Goal: Transaction & Acquisition: Purchase product/service

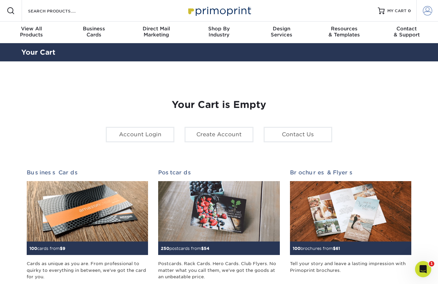
click at [424, 9] on span at bounding box center [427, 10] width 9 height 9
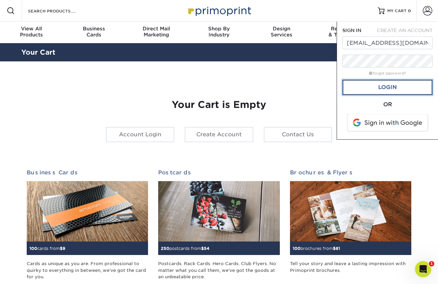
click at [377, 88] on link "Login" at bounding box center [387, 88] width 90 height 16
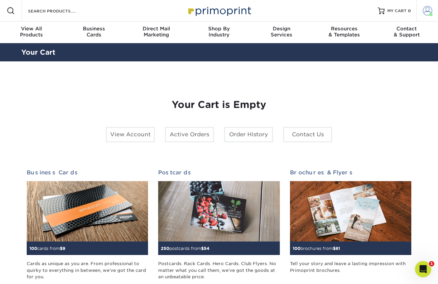
click at [428, 12] on span at bounding box center [427, 10] width 9 height 9
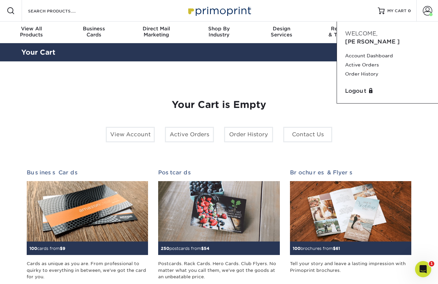
click at [240, 142] on div "View Account Active Orders Order History Contact Us" at bounding box center [219, 137] width 236 height 21
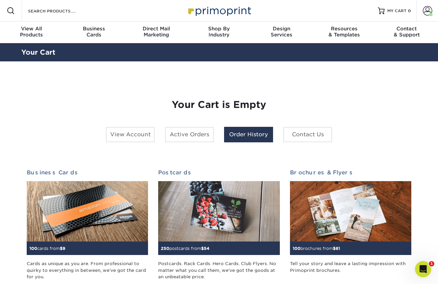
click at [243, 135] on link "Order History" at bounding box center [248, 135] width 49 height 16
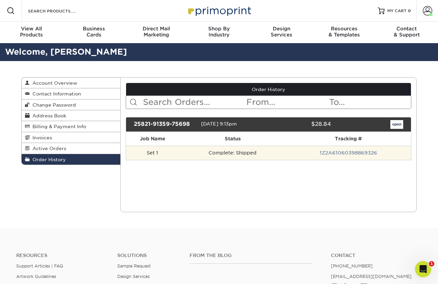
click at [301, 151] on td "1Z2A61060398869326" at bounding box center [348, 153] width 125 height 14
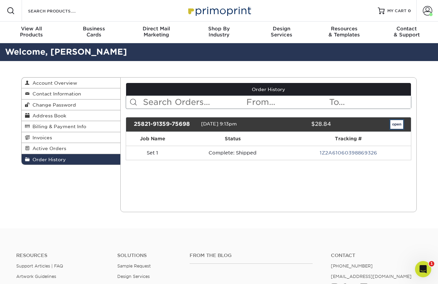
click at [400, 122] on link "open" at bounding box center [396, 124] width 13 height 9
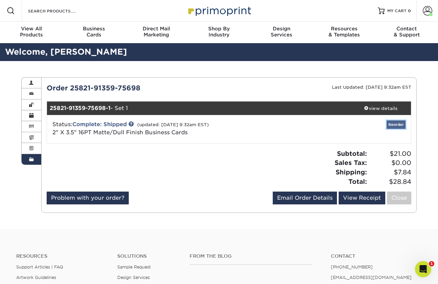
click at [395, 124] on link "Reorder" at bounding box center [395, 125] width 19 height 8
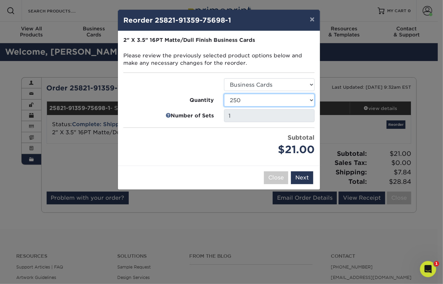
click at [266, 96] on select "100 250 500 1000 2500 5000 7500 10000 15000 20000 25000 30000 35000 40000 45000…" at bounding box center [269, 100] width 91 height 13
click at [278, 102] on select "100 250 500 1000 2500 5000 7500 10000 15000 20000 25000 30000 35000 40000 45000…" at bounding box center [269, 100] width 91 height 13
click at [299, 100] on select "100 250 500 1000 2500 5000 7500 10000 15000 20000 25000 30000 35000 40000 45000…" at bounding box center [269, 100] width 91 height 13
click at [307, 102] on select "100 250 500 1000 2500 5000 7500 10000 15000 20000 25000 30000 35000 40000 45000…" at bounding box center [269, 100] width 91 height 13
click at [307, 101] on select "100 250 500 1000 2500 5000 7500 10000 15000 20000 25000 30000 35000 40000 45000…" at bounding box center [269, 100] width 91 height 13
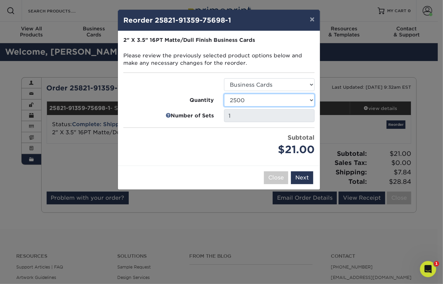
click at [224, 94] on select "100 250 500 1000 2500 5000 7500 10000 15000 20000 25000 30000 35000 40000 45000…" at bounding box center [269, 100] width 91 height 13
click at [235, 138] on div "Subtotal $95.00" at bounding box center [269, 145] width 91 height 24
click at [253, 98] on select "100 250 500 1000 2500 5000 7500 10000 15000 20000 25000 30000 35000 40000 45000…" at bounding box center [269, 100] width 91 height 13
click at [224, 94] on select "100 250 500 1000 2500 5000 7500 10000 15000 20000 25000 30000 35000 40000 45000…" at bounding box center [269, 100] width 91 height 13
click at [263, 96] on select "100 250 500 1000 2500 5000 7500 10000 15000 20000 25000 30000 35000 40000 45000…" at bounding box center [269, 100] width 91 height 13
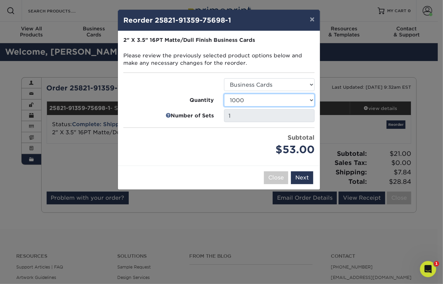
select select "02d8d163-ee8f-41cc-acce-9863ad0deb38"
click at [224, 94] on select "100 250 500 1000 2500 5000 7500 10000 15000 20000 25000 30000 35000 40000 45000…" at bounding box center [269, 100] width 91 height 13
click at [302, 176] on button "Next" at bounding box center [302, 178] width 22 height 13
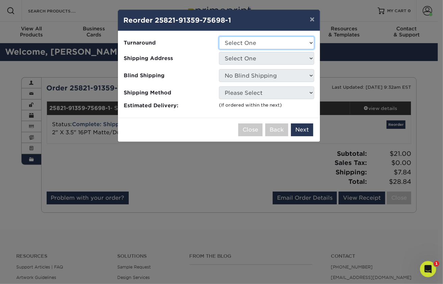
click at [261, 44] on select "Select One 2-4 Business Days 2 Day Next Business Day" at bounding box center [266, 42] width 95 height 13
select select "4ad60ddd-8d1f-48e0-9091-e5898b254fb2"
click at [219, 36] on select "Select One 2-4 Business Days 2 Day Next Business Day" at bounding box center [266, 42] width 95 height 13
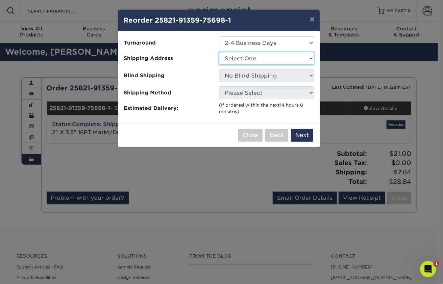
click at [245, 59] on select "Select One Office" at bounding box center [266, 58] width 95 height 13
select select "285329"
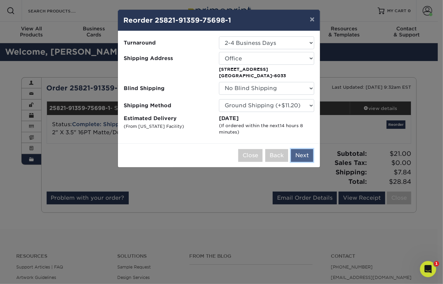
click at [302, 152] on button "Next" at bounding box center [302, 155] width 22 height 13
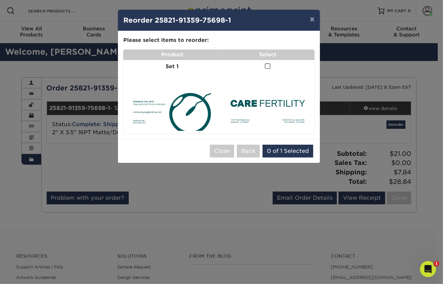
click at [194, 64] on td "Set 1" at bounding box center [172, 66] width 98 height 13
click at [310, 20] on button "×" at bounding box center [312, 19] width 16 height 19
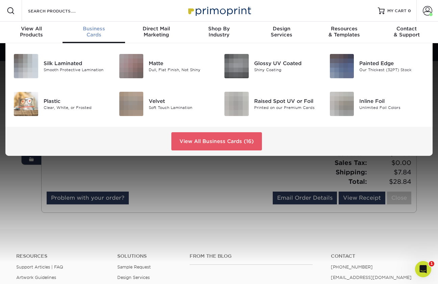
click at [104, 36] on div "Business Cards" at bounding box center [93, 32] width 62 height 12
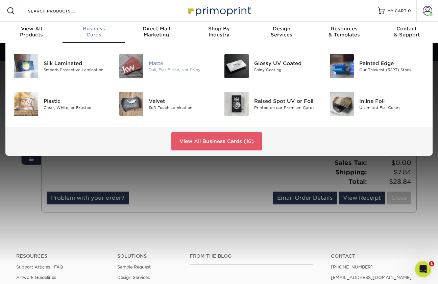
click at [155, 61] on div "Matte" at bounding box center [181, 63] width 65 height 7
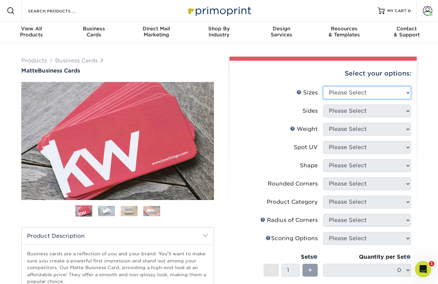
click at [328, 90] on select "Please Select 1.5" x 3.5" - Mini 1.75" x 3.5" - Mini 2" x 2" - Square 2" x 3" -…" at bounding box center [367, 92] width 88 height 13
select select "2.00x3.50"
click at [323, 86] on select "Please Select 1.5" x 3.5" - Mini 1.75" x 3.5" - Mini 2" x 2" - Square 2" x 3" -…" at bounding box center [367, 92] width 88 height 13
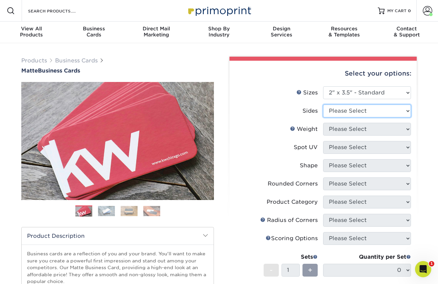
click at [341, 109] on select "Please Select Print Both Sides Print Front Only" at bounding box center [367, 111] width 88 height 13
select select "13abbda7-1d64-4f25-8bb2-c179b224825d"
click at [323, 105] on select "Please Select Print Both Sides Print Front Only" at bounding box center [367, 111] width 88 height 13
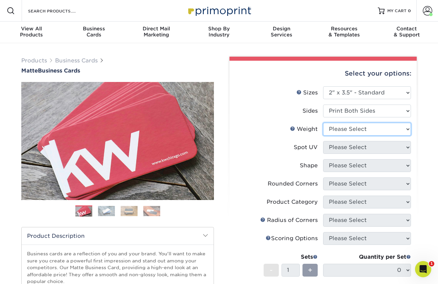
click at [343, 125] on select "Please Select 16PT 14PT" at bounding box center [367, 129] width 88 height 13
select select "16PT"
click at [323, 123] on select "Please Select 16PT 14PT" at bounding box center [367, 129] width 88 height 13
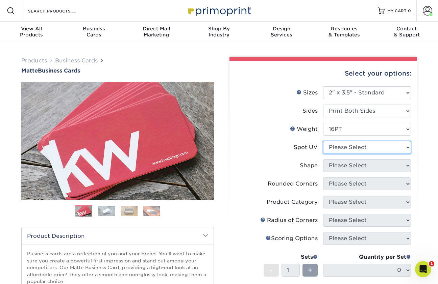
click at [338, 151] on select "Please Select No Spot UV Front and Back (Both Sides) Front Only Back Only" at bounding box center [367, 147] width 88 height 13
select select "3"
click at [323, 141] on select "Please Select No Spot UV Front and Back (Both Sides) Front Only Back Only" at bounding box center [367, 147] width 88 height 13
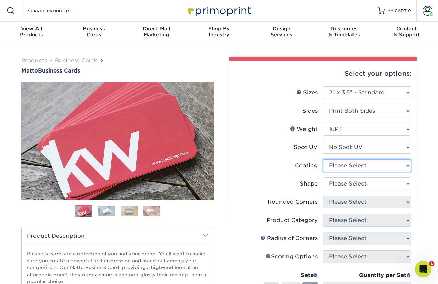
click at [340, 163] on select at bounding box center [367, 165] width 88 height 13
select select "121bb7b5-3b4d-429f-bd8d-bbf80e953313"
click at [323, 159] on select at bounding box center [367, 165] width 88 height 13
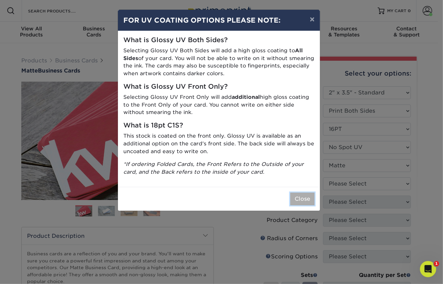
click at [304, 202] on button "Close" at bounding box center [302, 199] width 24 height 13
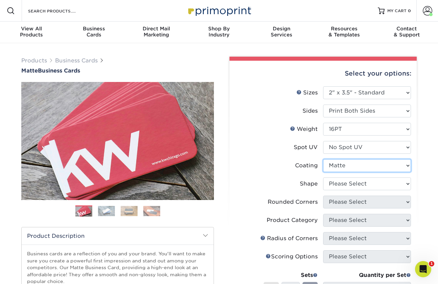
click at [345, 162] on select at bounding box center [367, 165] width 88 height 13
click at [323, 159] on select at bounding box center [367, 165] width 88 height 13
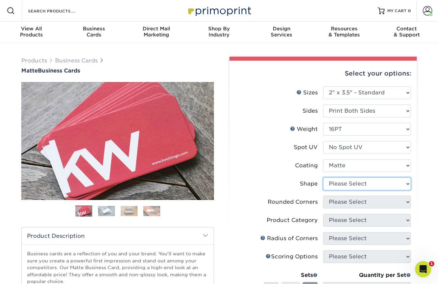
click at [345, 187] on select "Please Select Standard Oval" at bounding box center [367, 184] width 88 height 13
select select "standard"
click at [323, 178] on select "Please Select Standard Oval" at bounding box center [367, 184] width 88 height 13
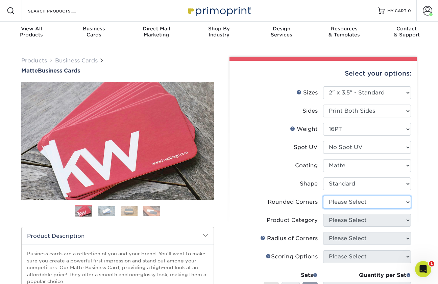
click at [344, 203] on select "Please Select Yes - Round 2 Corners Yes - Round 4 Corners No" at bounding box center [367, 202] width 88 height 13
select select "0"
click at [323, 196] on select "Please Select Yes - Round 2 Corners Yes - Round 4 Corners No" at bounding box center [367, 202] width 88 height 13
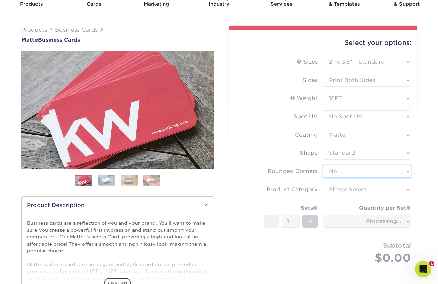
scroll to position [36, 0]
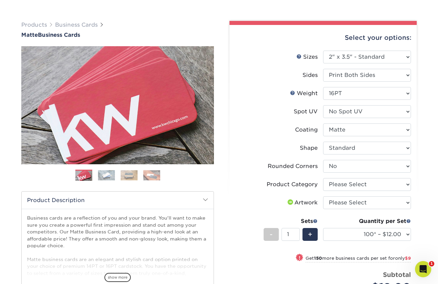
click at [337, 158] on li "Shape Please Select Standard Oval" at bounding box center [323, 151] width 176 height 18
click at [337, 150] on select "Please Select Standard Oval" at bounding box center [367, 148] width 88 height 13
click at [304, 149] on div "Shape" at bounding box center [309, 148] width 18 height 8
click at [347, 183] on select "Please Select Business Cards" at bounding box center [367, 184] width 88 height 13
select select "3b5148f1-0588-4f88-a218-97bcfdce65c1"
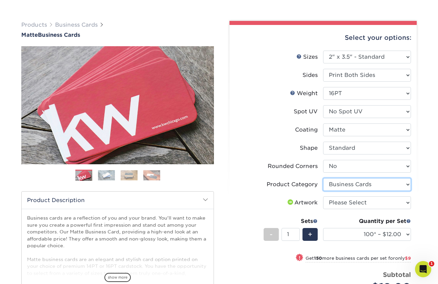
click at [323, 178] on select "Please Select Business Cards" at bounding box center [367, 184] width 88 height 13
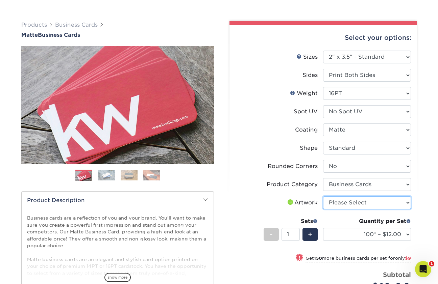
click at [341, 202] on select "Please Select I will upload files I need a design - $100" at bounding box center [367, 203] width 88 height 13
select select "upload"
click at [323, 197] on select "Please Select I will upload files I need a design - $100" at bounding box center [367, 203] width 88 height 13
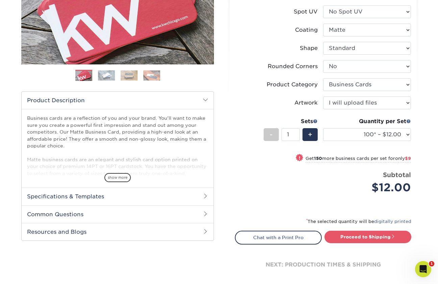
click at [357, 196] on div "$12.00" at bounding box center [369, 188] width 83 height 16
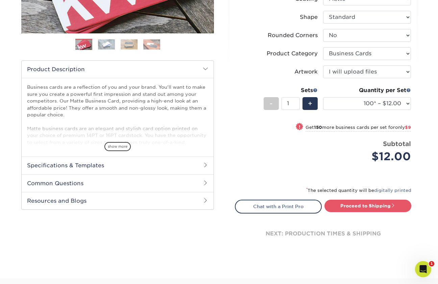
scroll to position [169, 0]
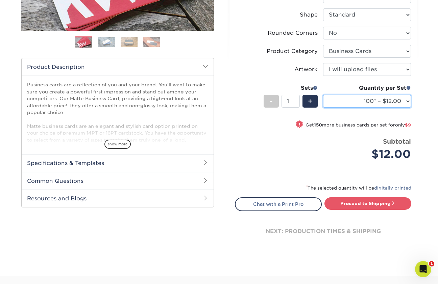
click at [345, 106] on select "100* – $12.00 250* – $21.00 500 – $42.00 1000 – $53.00 2500 – $95.00 5000 – $18…" at bounding box center [367, 101] width 88 height 13
select select "2500 – $95.00"
click at [323, 95] on select "100* – $12.00 250* – $21.00 500 – $42.00 1000 – $53.00 2500 – $95.00 5000 – $18…" at bounding box center [367, 101] width 88 height 13
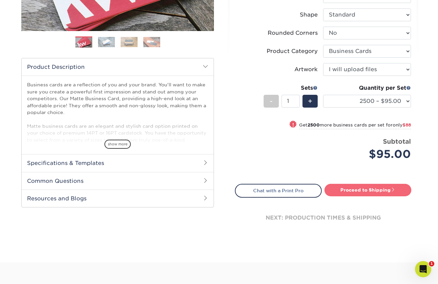
click at [365, 190] on link "Proceed to Shipping" at bounding box center [367, 190] width 87 height 12
type input "Set 1"
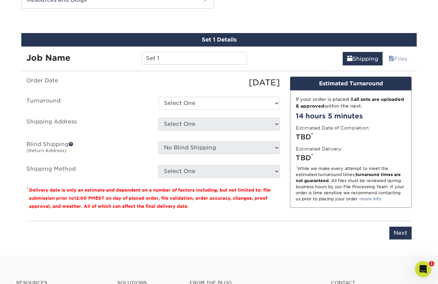
scroll to position [372, 0]
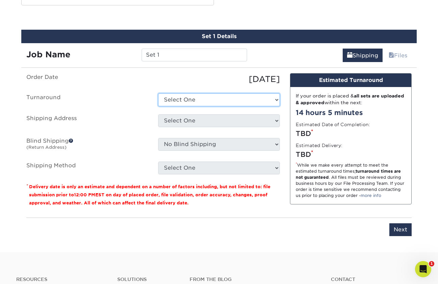
click at [197, 99] on select "Select One 2-4 Business Days 2 Day Next Business Day" at bounding box center [219, 100] width 122 height 13
select select "4ad60ddd-8d1f-48e0-9091-e5898b254fb2"
click at [158, 94] on select "Select One 2-4 Business Days 2 Day Next Business Day" at bounding box center [219, 100] width 122 height 13
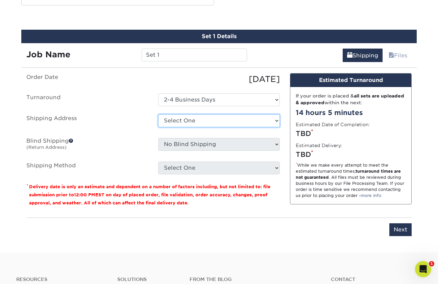
click at [192, 119] on select "Select One Office + Add New Address" at bounding box center [219, 121] width 122 height 13
select select "285329"
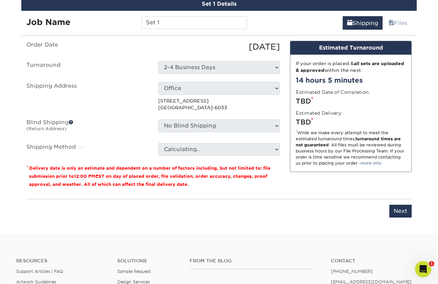
scroll to position [405, 0]
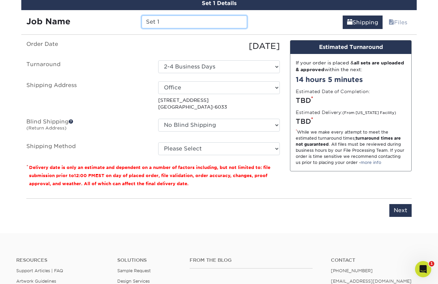
click at [171, 19] on input "Set 1" at bounding box center [194, 22] width 105 height 13
type input "S"
click at [171, 19] on input "text" at bounding box center [194, 22] width 105 height 13
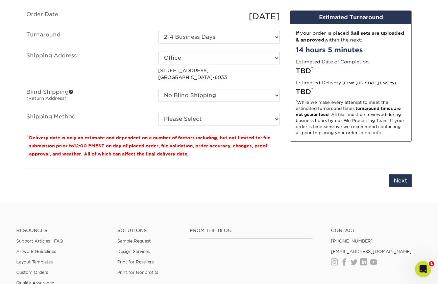
scroll to position [436, 0]
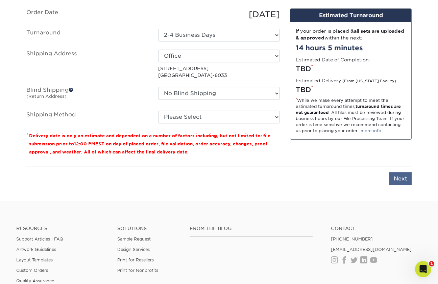
type input "Kevin Doody"
click at [403, 179] on input "Next" at bounding box center [400, 179] width 22 height 13
type input "Next"
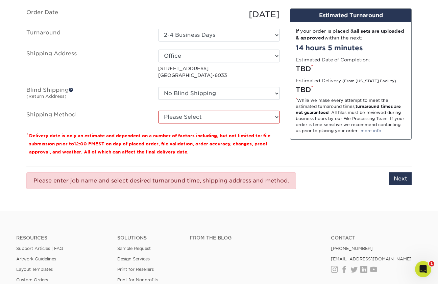
click at [124, 45] on ul "Order Date 09/12/2025 Turnaround Select One 2-4 Business Days 2 Day Next Busine…" at bounding box center [152, 65] width 253 height 115
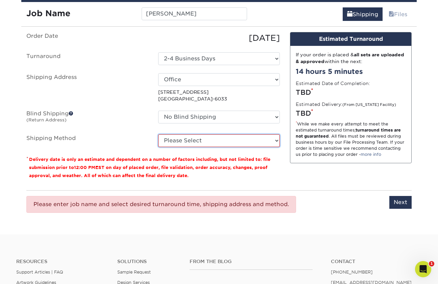
click at [266, 140] on select "Please Select Ground Shipping (+$11.20) 3 Day Shipping Service (+$18.69) 2 Day …" at bounding box center [219, 140] width 122 height 13
click at [158, 134] on select "Please Select Ground Shipping (+$11.20) 3 Day Shipping Service (+$18.69) 2 Day …" at bounding box center [219, 140] width 122 height 13
click at [243, 136] on select "Please Select Ground Shipping (+$11.20) 3 Day Shipping Service (+$18.69) 2 Day …" at bounding box center [219, 140] width 122 height 13
click at [158, 134] on select "Please Select Ground Shipping (+$11.20) 3 Day Shipping Service (+$18.69) 2 Day …" at bounding box center [219, 140] width 122 height 13
click at [249, 142] on select "Please Select Ground Shipping (+$11.20) 3 Day Shipping Service (+$18.69) 2 Day …" at bounding box center [219, 140] width 122 height 13
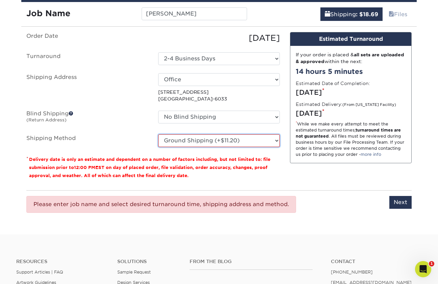
click at [158, 134] on select "Please Select Ground Shipping (+$11.20) 3 Day Shipping Service (+$18.69) 2 Day …" at bounding box center [219, 140] width 122 height 13
click at [252, 141] on select "Please Select Ground Shipping (+$11.20) 3 Day Shipping Service (+$18.69) 2 Day …" at bounding box center [219, 140] width 122 height 13
click at [158, 134] on select "Please Select Ground Shipping (+$11.20) 3 Day Shipping Service (+$18.69) 2 Day …" at bounding box center [219, 140] width 122 height 13
click at [246, 136] on select "Please Select Ground Shipping (+$11.20) 3 Day Shipping Service (+$18.69) 2 Day …" at bounding box center [219, 140] width 122 height 13
click at [158, 134] on select "Please Select Ground Shipping (+$11.20) 3 Day Shipping Service (+$18.69) 2 Day …" at bounding box center [219, 140] width 122 height 13
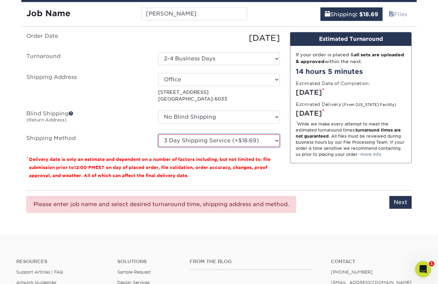
click at [242, 142] on select "Please Select Ground Shipping (+$11.20) 3 Day Shipping Service (+$18.69) 2 Day …" at bounding box center [219, 140] width 122 height 13
select select "03"
click at [158, 134] on select "Please Select Ground Shipping (+$11.20) 3 Day Shipping Service (+$18.69) 2 Day …" at bounding box center [219, 140] width 122 height 13
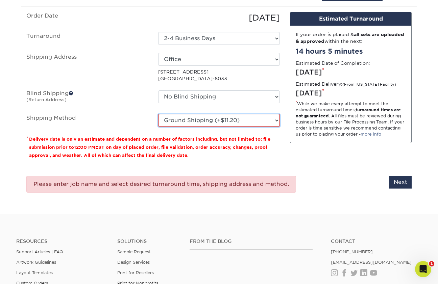
scroll to position [426, 0]
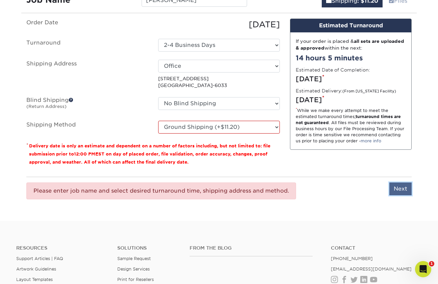
click at [405, 186] on input "Next" at bounding box center [400, 189] width 22 height 13
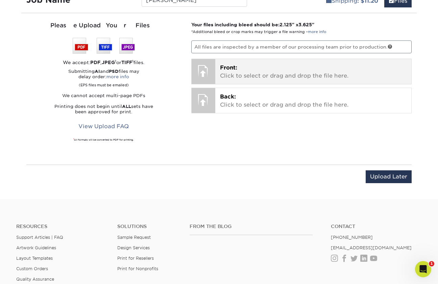
click at [254, 64] on p "Front: Click to select or drag and drop the file here." at bounding box center [313, 72] width 187 height 16
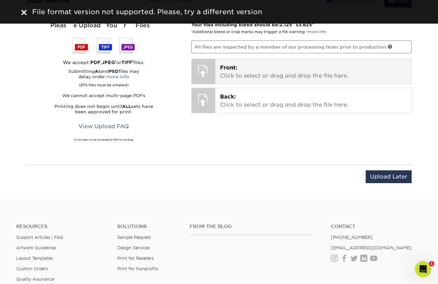
click at [228, 69] on span "Front:" at bounding box center [228, 68] width 17 height 6
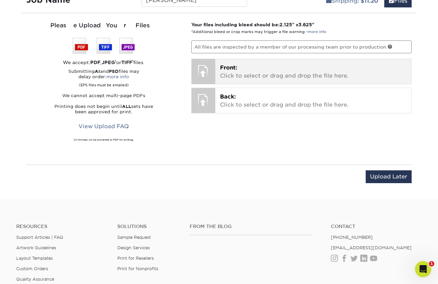
click at [229, 77] on p "Front: Click to select or drag and drop the file here." at bounding box center [313, 72] width 187 height 16
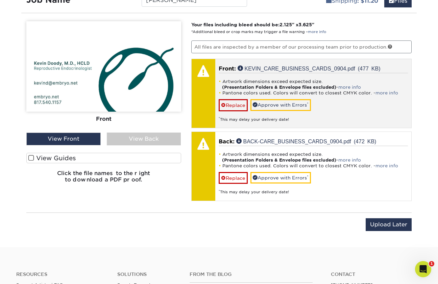
click at [327, 105] on div "Artwork dimensions exceed expected size. (Presentation Folders & Envelope files…" at bounding box center [314, 97] width 190 height 49
click at [289, 103] on link "Approve with Errors *" at bounding box center [280, 104] width 60 height 11
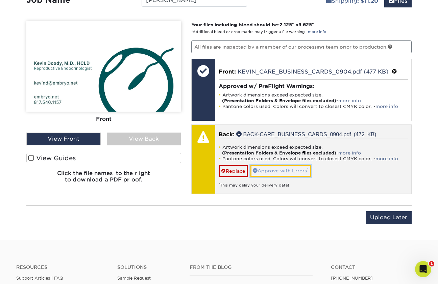
click at [278, 169] on link "Approve with Errors *" at bounding box center [280, 170] width 60 height 11
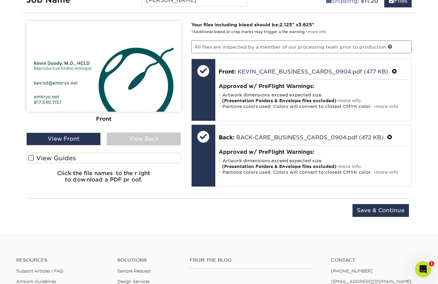
click at [31, 157] on span at bounding box center [31, 158] width 6 height 6
click at [0, 0] on input "View Guides" at bounding box center [0, 0] width 0 height 0
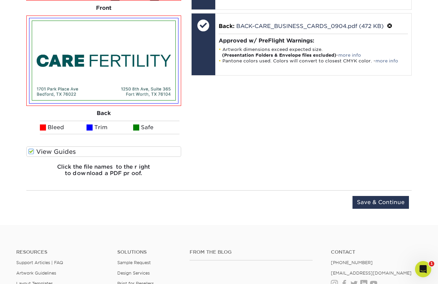
scroll to position [542, 0]
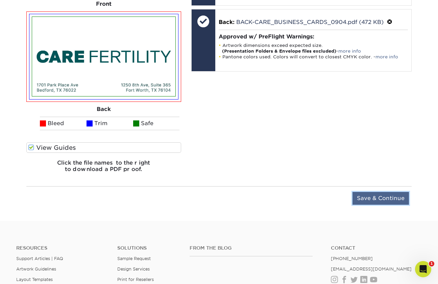
click at [379, 194] on input "Save & Continue" at bounding box center [380, 198] width 56 height 13
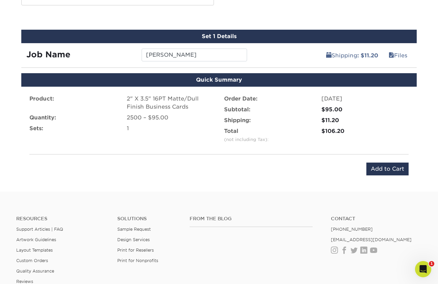
scroll to position [370, 0]
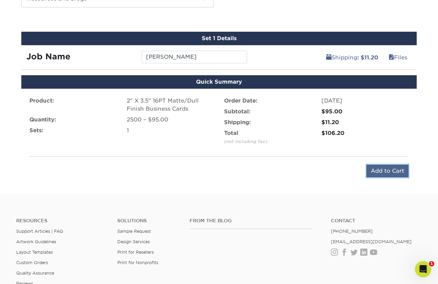
click at [376, 169] on input "Add to Cart" at bounding box center [387, 171] width 42 height 13
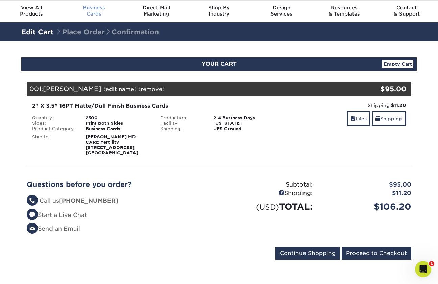
scroll to position [21, 0]
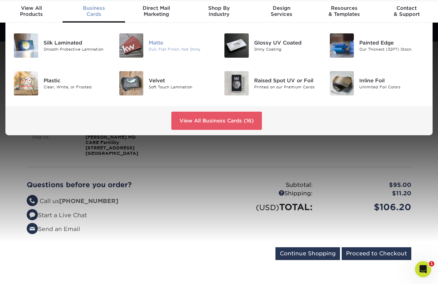
click at [149, 40] on div "Matte" at bounding box center [181, 42] width 65 height 7
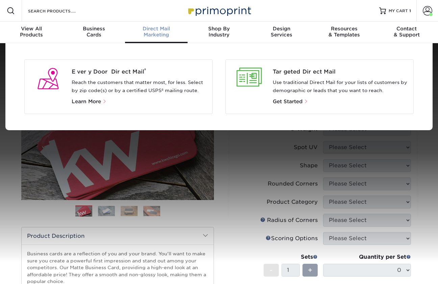
drag, startPoint x: 183, startPoint y: 97, endPoint x: 180, endPoint y: 179, distance: 82.5
click at [180, 43] on nav "Resources Menu Search Products Account [PERSON_NAME] Account Dashboard Active O…" at bounding box center [219, 21] width 438 height 43
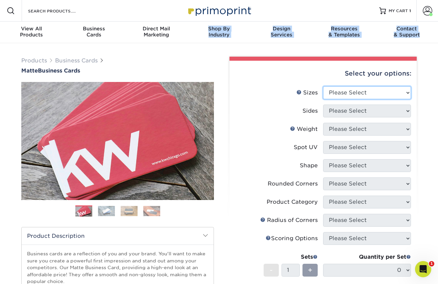
click at [353, 91] on select "Please Select 1.5" x 3.5" - Mini 1.75" x 3.5" - Mini 2" x 2" - Square 2" x 3" -…" at bounding box center [367, 92] width 88 height 13
select select "2.00x3.50"
click at [323, 86] on select "Please Select 1.5" x 3.5" - Mini 1.75" x 3.5" - Mini 2" x 2" - Square 2" x 3" -…" at bounding box center [367, 92] width 88 height 13
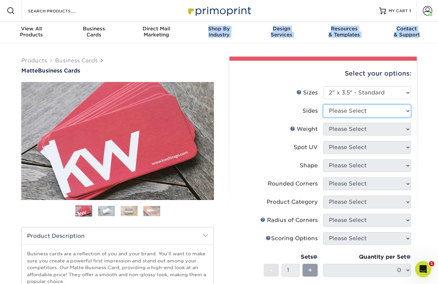
click at [344, 110] on select "Please Select Print Both Sides Print Front Only" at bounding box center [367, 111] width 88 height 13
select select "13abbda7-1d64-4f25-8bb2-c179b224825d"
click at [323, 105] on select "Please Select Print Both Sides Print Front Only" at bounding box center [367, 111] width 88 height 13
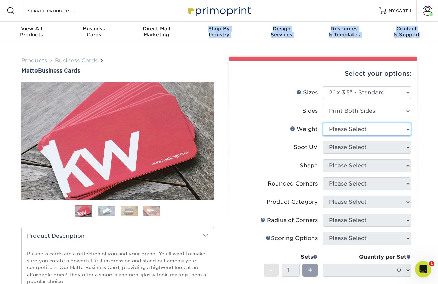
click at [347, 128] on select "Please Select 16PT 14PT" at bounding box center [367, 129] width 88 height 13
select select "16PT"
click at [323, 123] on select "Please Select 16PT 14PT" at bounding box center [367, 129] width 88 height 13
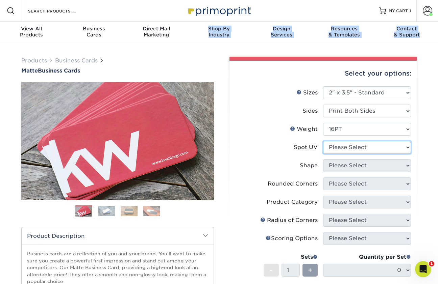
click at [342, 149] on select "Please Select No Spot UV Front and Back (Both Sides) Front Only Back Only" at bounding box center [367, 147] width 88 height 13
select select "3"
click at [323, 141] on select "Please Select No Spot UV Front and Back (Both Sides) Front Only Back Only" at bounding box center [367, 147] width 88 height 13
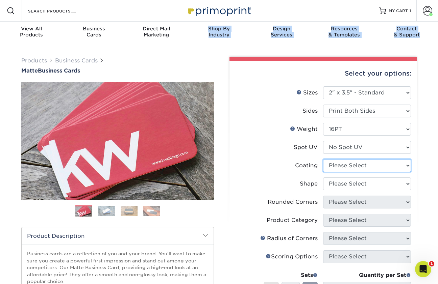
click at [340, 164] on select at bounding box center [367, 165] width 88 height 13
select select "121bb7b5-3b4d-429f-bd8d-bbf80e953313"
click at [323, 159] on select at bounding box center [367, 165] width 88 height 13
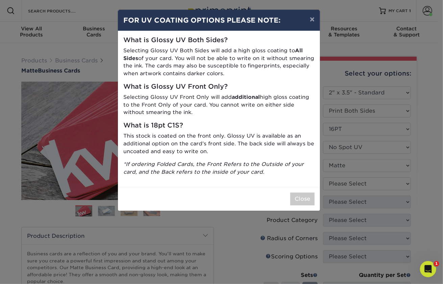
click at [340, 181] on div "× FOR UV COATING OPTIONS PLEASE NOTE: What is Glossy UV Both Sides? Selecting G…" at bounding box center [221, 142] width 443 height 284
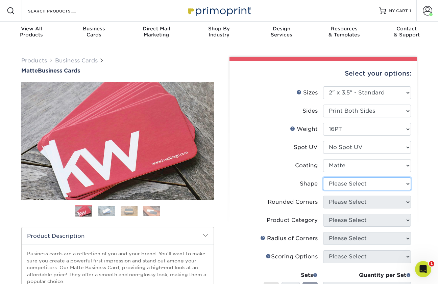
click at [341, 182] on select "Please Select Standard Oval" at bounding box center [367, 184] width 88 height 13
select select "standard"
click at [323, 178] on select "Please Select Standard Oval" at bounding box center [367, 184] width 88 height 13
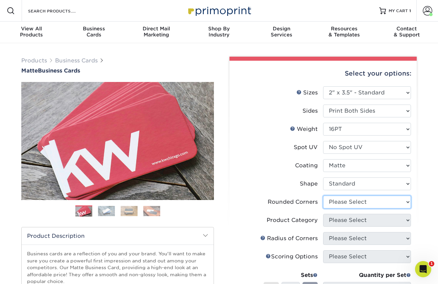
click at [338, 205] on select "Please Select Yes - Round 2 Corners Yes - Round 4 Corners No" at bounding box center [367, 202] width 88 height 13
select select "0"
click at [323, 196] on select "Please Select Yes - Round 2 Corners Yes - Round 4 Corners No" at bounding box center [367, 202] width 88 height 13
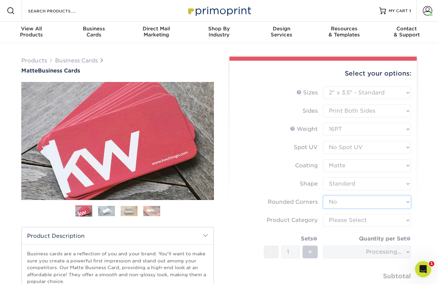
scroll to position [35, 0]
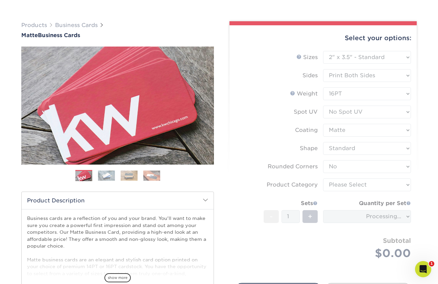
click at [340, 189] on form "Sizes Help Sizes Please Select 1.5" x 3.5" - Mini 1.75" x 3.5" - Mini 2" x 2" -…" at bounding box center [323, 163] width 176 height 225
click at [342, 182] on form "Sizes Help Sizes Please Select 1.5" x 3.5" - Mini 1.75" x 3.5" - Mini 2" x 2" -…" at bounding box center [323, 163] width 176 height 225
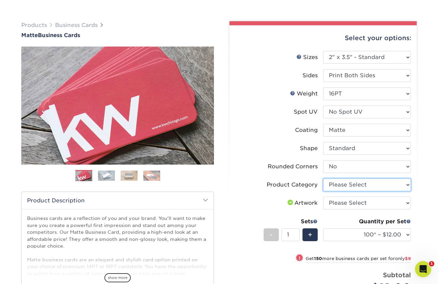
click at [338, 185] on select "Please Select Business Cards" at bounding box center [367, 185] width 88 height 13
select select "3b5148f1-0588-4f88-a218-97bcfdce65c1"
click at [323, 179] on select "Please Select Business Cards" at bounding box center [367, 185] width 88 height 13
click at [339, 203] on select "Please Select I will upload files I need a design - $100" at bounding box center [367, 203] width 88 height 13
select select "upload"
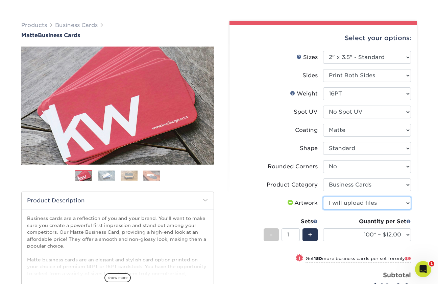
click at [323, 197] on select "Please Select I will upload files I need a design - $100" at bounding box center [367, 203] width 88 height 13
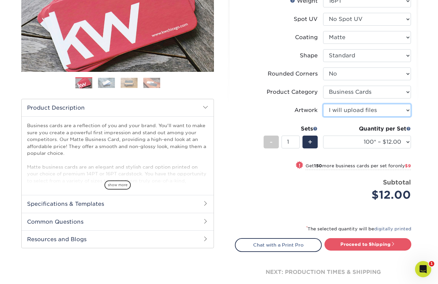
scroll to position [129, 0]
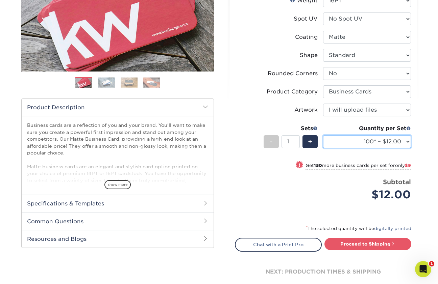
click at [362, 136] on select "100* – $12.00 250* – $21.00 500 – $42.00 1000 – $53.00 2500 – $95.00 5000 – $18…" at bounding box center [367, 141] width 88 height 13
select select "2500 – $95.00"
click at [323, 135] on select "100* – $12.00 250* – $21.00 500 – $42.00 1000 – $53.00 2500 – $95.00 5000 – $18…" at bounding box center [367, 141] width 88 height 13
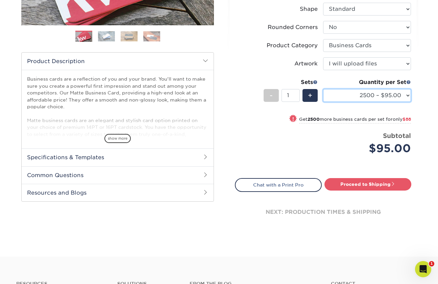
scroll to position [177, 0]
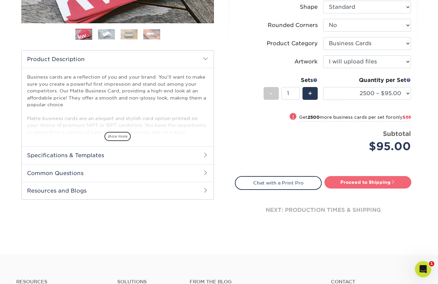
click at [360, 183] on link "Proceed to Shipping" at bounding box center [367, 182] width 87 height 12
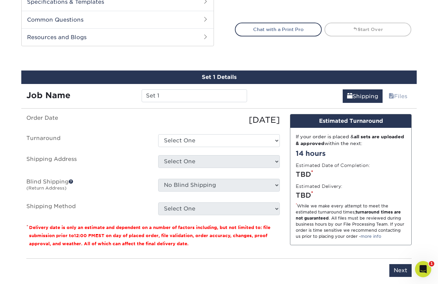
scroll to position [372, 0]
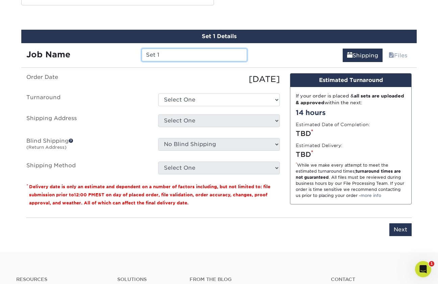
click at [164, 56] on input "Set 1" at bounding box center [194, 55] width 105 height 13
type input "Kimberly Yau"
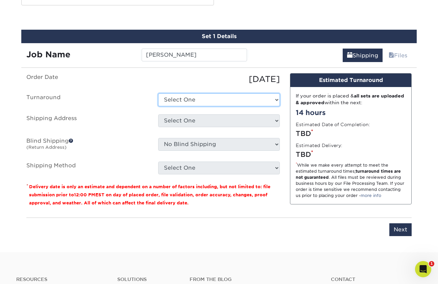
click at [184, 96] on select "Select One 2-4 Business Days 2 Day Next Business Day" at bounding box center [219, 100] width 122 height 13
select select "4ad60ddd-8d1f-48e0-9091-e5898b254fb2"
click at [158, 94] on select "Select One 2-4 Business Days 2 Day Next Business Day" at bounding box center [219, 100] width 122 height 13
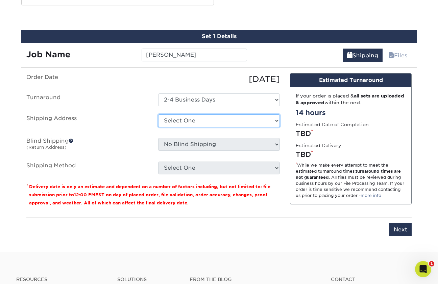
click at [186, 123] on select "Select One Office + Add New Address" at bounding box center [219, 121] width 122 height 13
select select "285329"
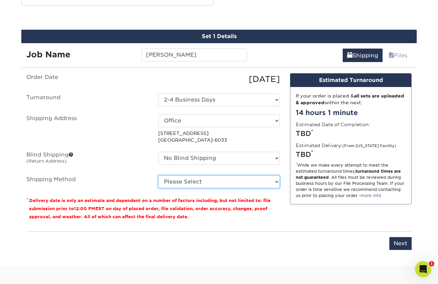
click at [193, 178] on select "Please Select Ground Shipping (+$11.20) 3 Day Shipping Service (+$18.69) 2 Day …" at bounding box center [219, 182] width 122 height 13
select select "03"
click at [158, 176] on select "Please Select Ground Shipping (+$11.20) 3 Day Shipping Service (+$18.69) 2 Day …" at bounding box center [219, 182] width 122 height 13
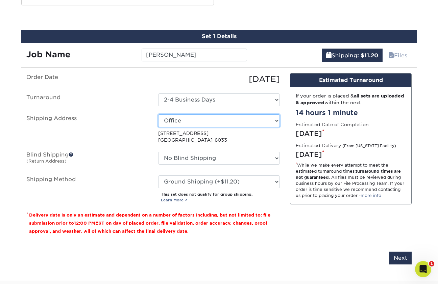
click at [203, 125] on select "Select One Office + Add New Address" at bounding box center [219, 121] width 122 height 13
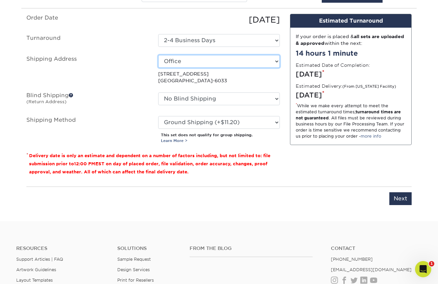
scroll to position [432, 0]
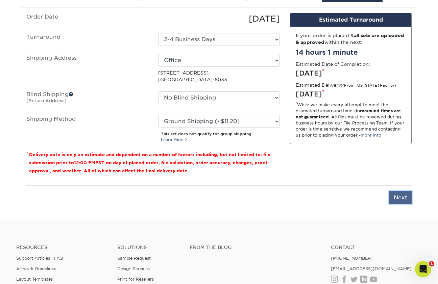
click at [404, 195] on input "Next" at bounding box center [400, 198] width 22 height 13
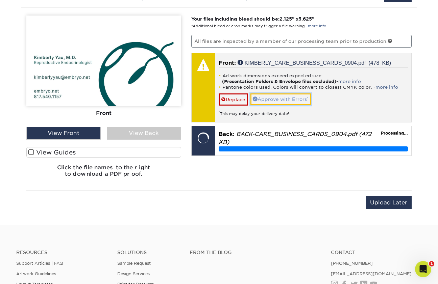
click at [284, 95] on link "Approve with Errors *" at bounding box center [280, 99] width 60 height 11
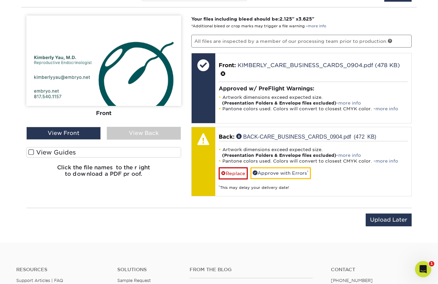
click at [128, 129] on div "View Back" at bounding box center [144, 133] width 74 height 13
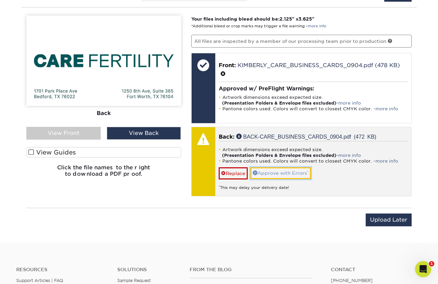
click at [273, 168] on link "Approve with Errors *" at bounding box center [280, 173] width 60 height 11
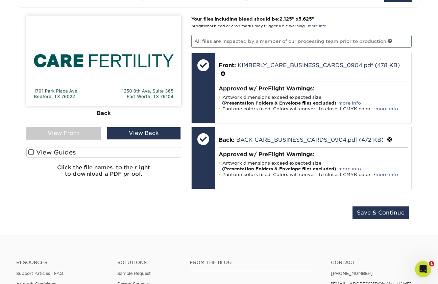
click at [44, 154] on label "View Guides" at bounding box center [103, 152] width 155 height 10
click at [0, 0] on input "View Guides" at bounding box center [0, 0] width 0 height 0
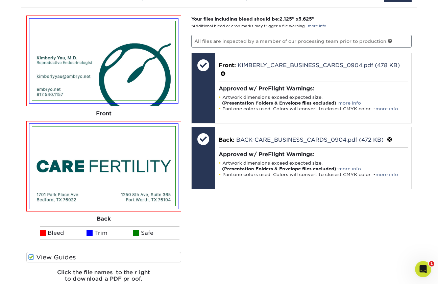
click at [125, 76] on img at bounding box center [103, 60] width 143 height 79
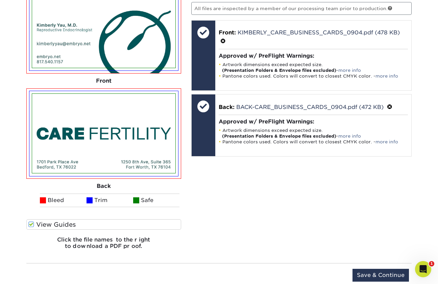
scroll to position [465, 0]
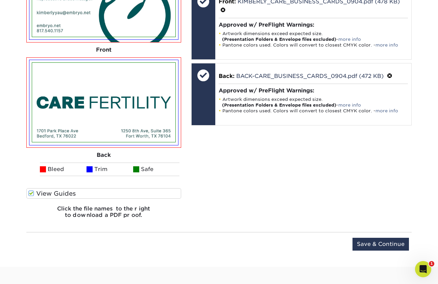
scroll to position [566, 0]
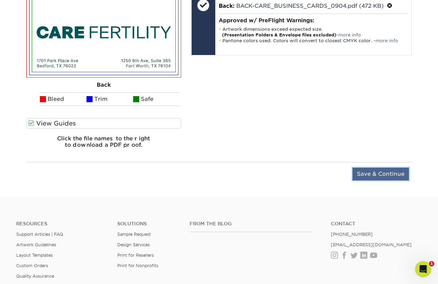
click at [370, 170] on input "Save & Continue" at bounding box center [380, 174] width 56 height 13
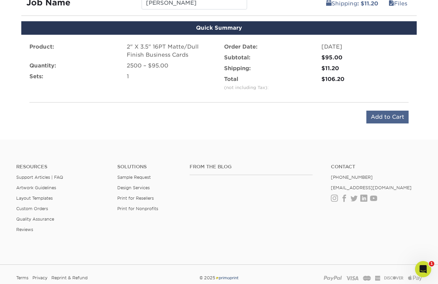
scroll to position [407, 0]
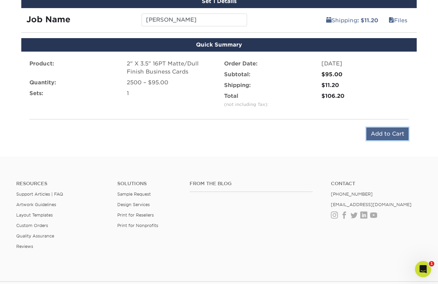
click at [381, 134] on input "Add to Cart" at bounding box center [387, 134] width 42 height 13
click at [381, 134] on div "Submitting..." at bounding box center [383, 135] width 52 height 14
drag, startPoint x: 381, startPoint y: 134, endPoint x: 331, endPoint y: 137, distance: 50.4
click at [331, 137] on div "Submitting..." at bounding box center [218, 135] width 379 height 14
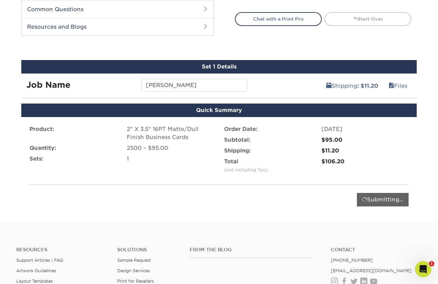
scroll to position [340, 0]
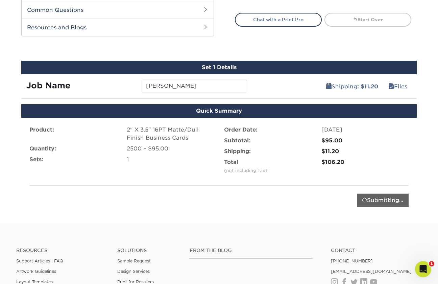
click at [367, 206] on div "Product: 2" X 3.5" 16PT Matte/Dull Finish Business Cards Quantity: 2500 – $95.0…" at bounding box center [218, 167] width 395 height 98
click at [334, 148] on div "$11.20" at bounding box center [364, 152] width 87 height 8
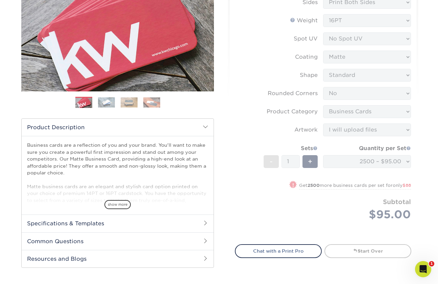
scroll to position [101, 0]
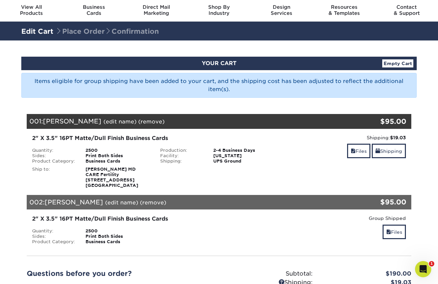
scroll to position [19, 0]
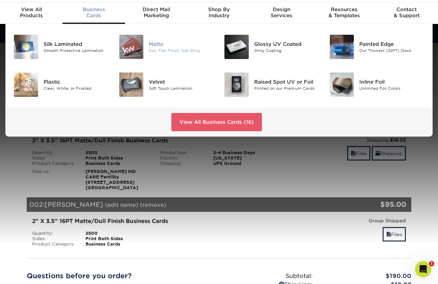
click at [150, 51] on div "Dull, Flat Finish, Not Shiny" at bounding box center [181, 51] width 65 height 6
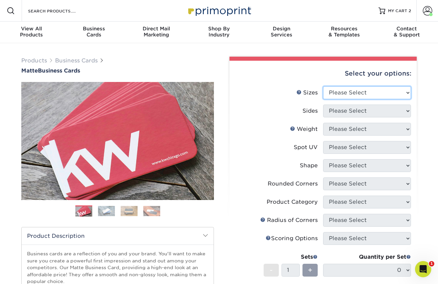
click at [330, 92] on select "Please Select 1.5" x 3.5" - Mini 1.75" x 3.5" - Mini 2" x 2" - Square 2" x 3" -…" at bounding box center [367, 92] width 88 height 13
select select "2.00x3.50"
click at [323, 86] on select "Please Select 1.5" x 3.5" - Mini 1.75" x 3.5" - Mini 2" x 2" - Square 2" x 3" -…" at bounding box center [367, 92] width 88 height 13
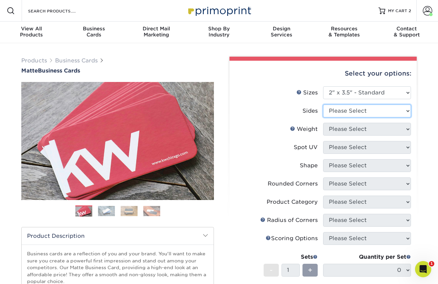
click at [330, 110] on select "Please Select Print Both Sides Print Front Only" at bounding box center [367, 111] width 88 height 13
select select "13abbda7-1d64-4f25-8bb2-c179b224825d"
click at [323, 105] on select "Please Select Print Both Sides Print Front Only" at bounding box center [367, 111] width 88 height 13
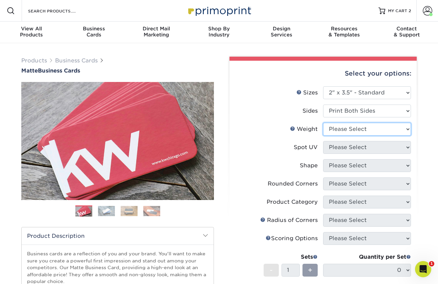
click at [338, 128] on select "Please Select 16PT 14PT" at bounding box center [367, 129] width 88 height 13
select select "16PT"
click at [323, 123] on select "Please Select 16PT 14PT" at bounding box center [367, 129] width 88 height 13
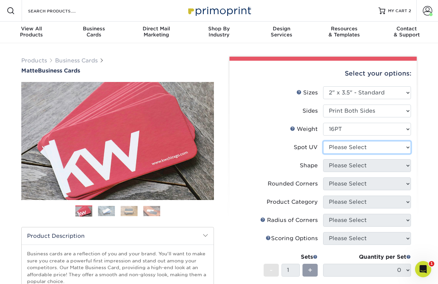
click at [344, 148] on select "Please Select No Spot UV Front and Back (Both Sides) Front Only Back Only" at bounding box center [367, 147] width 88 height 13
select select "3"
click at [323, 141] on select "Please Select No Spot UV Front and Back (Both Sides) Front Only Back Only" at bounding box center [367, 147] width 88 height 13
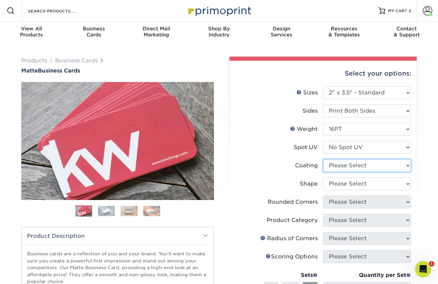
click at [344, 166] on select at bounding box center [367, 165] width 88 height 13
select select "121bb7b5-3b4d-429f-bd8d-bbf80e953313"
click at [323, 159] on select at bounding box center [367, 165] width 88 height 13
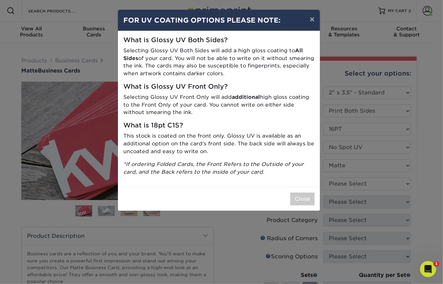
click at [297, 192] on div "Close" at bounding box center [219, 199] width 202 height 24
click at [313, 22] on button "×" at bounding box center [312, 19] width 16 height 19
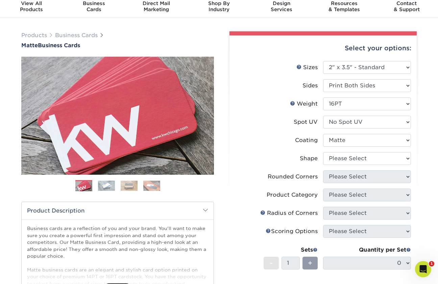
scroll to position [26, 0]
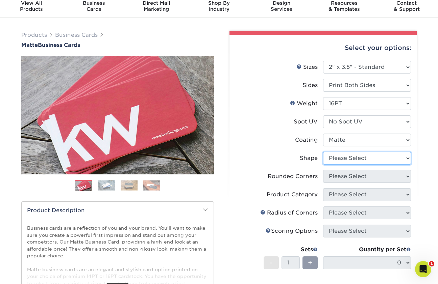
click at [346, 158] on select "Please Select Standard Oval" at bounding box center [367, 158] width 88 height 13
select select "standard"
click at [323, 152] on select "Please Select Standard Oval" at bounding box center [367, 158] width 88 height 13
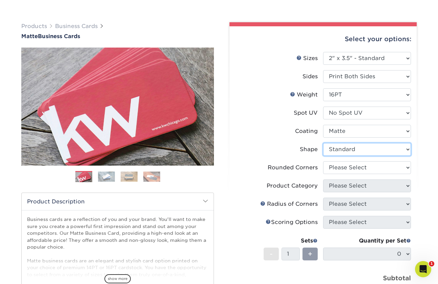
scroll to position [35, 0]
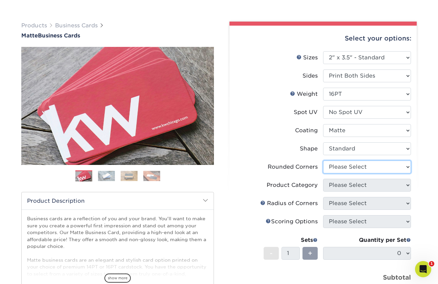
click at [345, 172] on select "Please Select Yes - Round 2 Corners Yes - Round 4 Corners No" at bounding box center [367, 167] width 88 height 13
select select "0"
click at [323, 161] on select "Please Select Yes - Round 2 Corners Yes - Round 4 Corners No" at bounding box center [367, 167] width 88 height 13
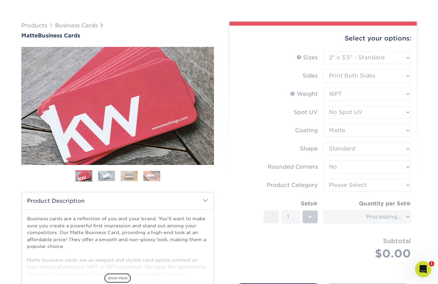
click at [346, 186] on form "Sizes Help Sizes Please Select 1.5" x 3.5" - Mini 1.75" x 3.5" - Mini 2" x 2" -…" at bounding box center [323, 163] width 176 height 225
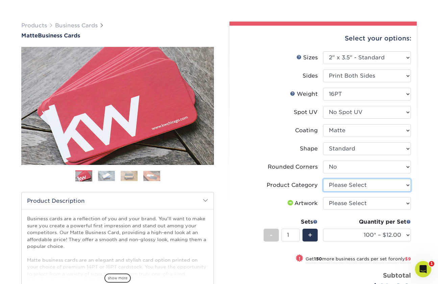
click at [339, 182] on select "Please Select Business Cards" at bounding box center [367, 185] width 88 height 13
select select "3b5148f1-0588-4f88-a218-97bcfdce65c1"
click at [323, 179] on select "Please Select Business Cards" at bounding box center [367, 185] width 88 height 13
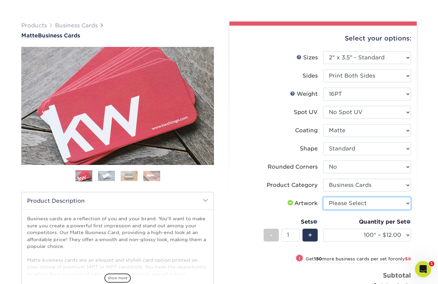
click at [345, 204] on select "Please Select I will upload files I need a design - $100" at bounding box center [367, 203] width 88 height 13
select select "upload"
click at [323, 197] on select "Please Select I will upload files I need a design - $100" at bounding box center [367, 203] width 88 height 13
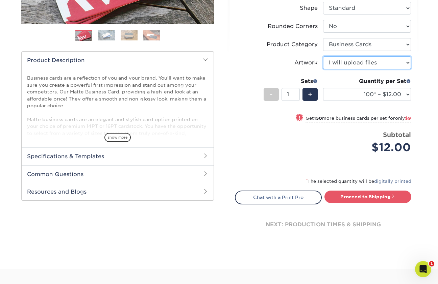
scroll to position [178, 0]
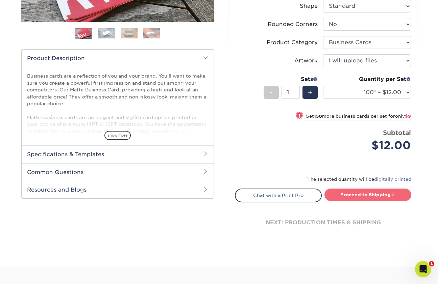
click at [346, 197] on link "Proceed to Shipping" at bounding box center [367, 195] width 87 height 12
type input "Set 1"
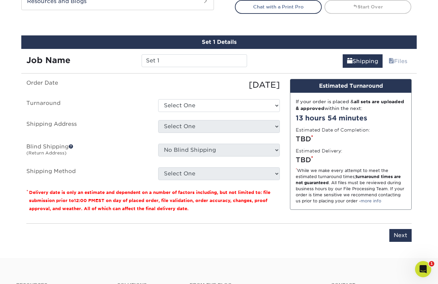
scroll to position [278, 0]
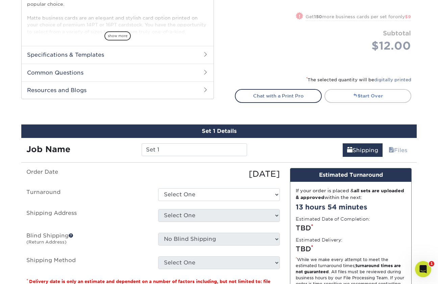
click at [354, 98] on link "Start Over" at bounding box center [367, 96] width 87 height 14
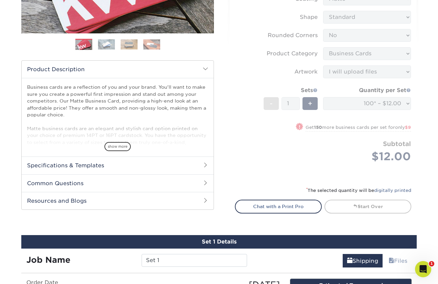
scroll to position [163, 0]
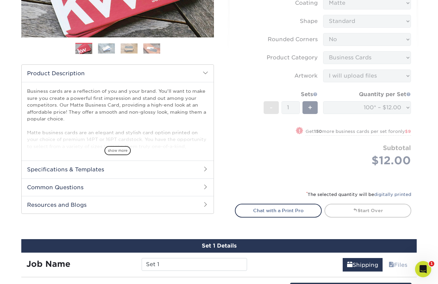
click at [342, 58] on form "Sizes Help Sizes Please Select 1.5" x 3.5" - Mini 1.75" x 3.5" - Mini 2" x 2" -…" at bounding box center [323, 53] width 176 height 259
click at [341, 58] on form "Sizes Help Sizes Please Select 1.5" x 3.5" - Mini 1.75" x 3.5" - Mini 2" x 2" -…" at bounding box center [323, 53] width 176 height 259
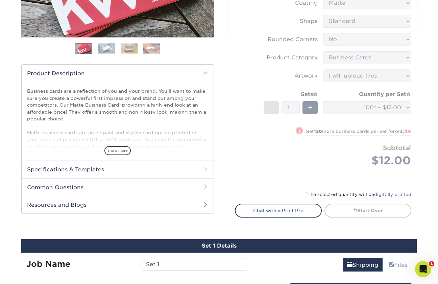
click at [342, 85] on form "Sizes Help Sizes Please Select 1.5" x 3.5" - Mini 1.75" x 3.5" - Mini 2" x 2" -…" at bounding box center [323, 53] width 176 height 259
click at [356, 107] on form "Sizes Help Sizes Please Select 1.5" x 3.5" - Mini 1.75" x 3.5" - Mini 2" x 2" -…" at bounding box center [323, 53] width 176 height 259
click at [376, 103] on form "Sizes Help Sizes Please Select 1.5" x 3.5" - Mini 1.75" x 3.5" - Mini 2" x 2" -…" at bounding box center [323, 53] width 176 height 259
click at [413, 110] on div "Select your options: Sizes Help Sizes Please Select 1.5" x 3.5" - Mini 1.75" x …" at bounding box center [322, 60] width 187 height 325
click at [406, 106] on form "Sizes Help Sizes Please Select 1.5" x 3.5" - Mini 1.75" x 3.5" - Mini 2" x 2" -…" at bounding box center [323, 53] width 176 height 259
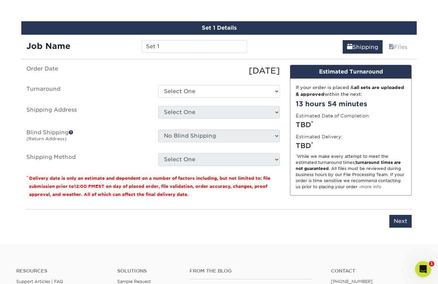
scroll to position [380, 0]
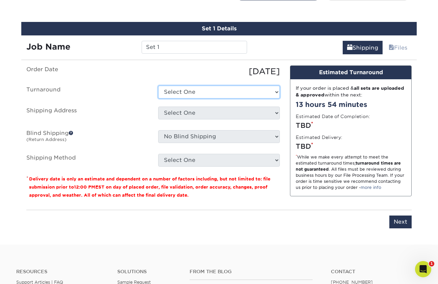
click at [194, 90] on select "Select One 2-4 Business Days 2 Day Next Business Day" at bounding box center [219, 92] width 122 height 13
select select "47dbf4b1-3bfd-4687-b793-fcd3ee179f06"
click at [158, 86] on select "Select One 2-4 Business Days 2 Day Next Business Day" at bounding box center [219, 92] width 122 height 13
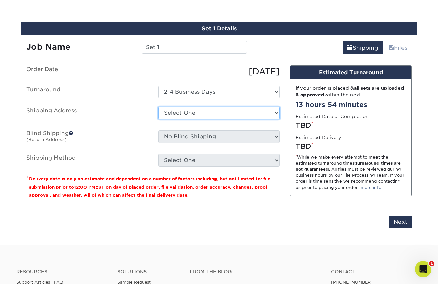
click at [190, 115] on select "Select One Office + Add New Address" at bounding box center [219, 113] width 122 height 13
select select "285329"
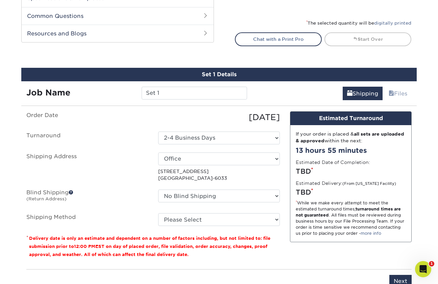
scroll to position [334, 0]
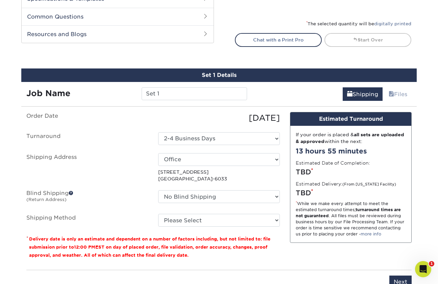
drag, startPoint x: 193, startPoint y: 147, endPoint x: 150, endPoint y: 128, distance: 46.8
click at [150, 128] on ul "Order Date 09/12/2025 Turnaround Select One 2-4 Business Days 2 Day Next Busine…" at bounding box center [152, 169] width 253 height 115
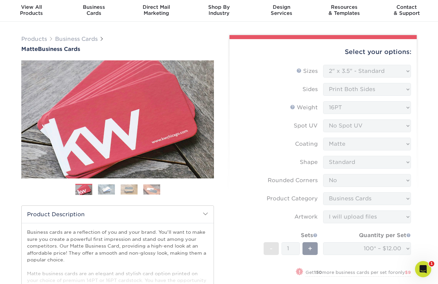
scroll to position [0, 0]
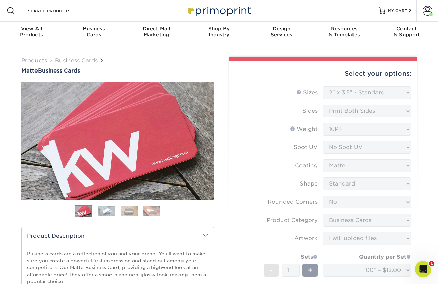
click at [297, 95] on form "Sizes Help Sizes Please Select 1.5" x 3.5" - Mini 1.75" x 3.5" - Mini 2" x 2" -…" at bounding box center [323, 215] width 176 height 259
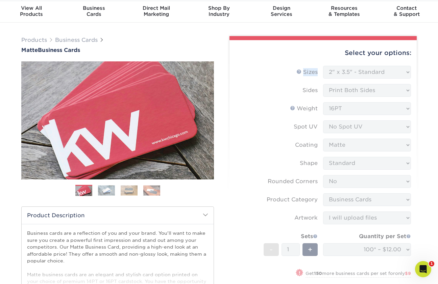
scroll to position [43, 0]
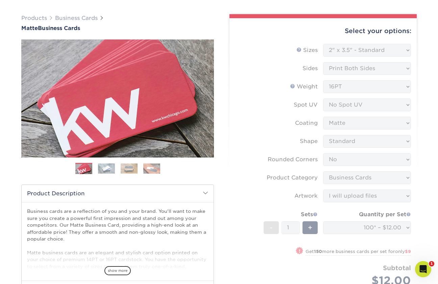
click at [294, 95] on form "Sizes Help Sizes Please Select 1.5" x 3.5" - Mini 1.75" x 3.5" - Mini 2" x 2" -…" at bounding box center [323, 173] width 176 height 259
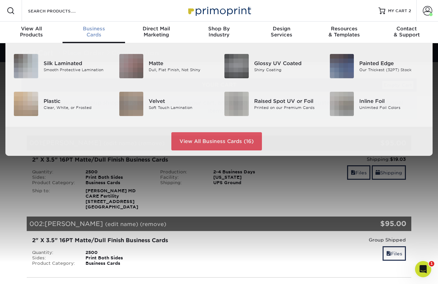
click at [99, 33] on div "Business Cards" at bounding box center [93, 32] width 62 height 12
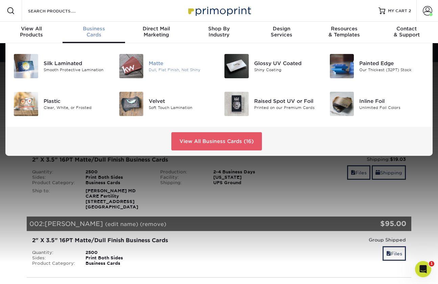
click at [139, 76] on img at bounding box center [131, 66] width 24 height 24
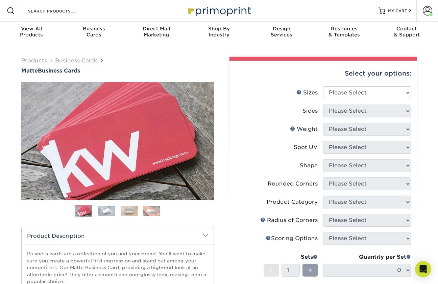
click at [345, 100] on li "Sizes Help Sizes Please Select 1.5" x 3.5" - Mini 1.75" x 3.5" - Mini 2" x 2" -…" at bounding box center [323, 95] width 176 height 18
click at [341, 95] on select "Please Select 1.5" x 3.5" - Mini 1.75" x 3.5" - Mini 2" x 2" - Square 2" x 3" -…" at bounding box center [367, 92] width 88 height 13
select select "2.00x3.50"
click at [323, 86] on select "Please Select 1.5" x 3.5" - Mini 1.75" x 3.5" - Mini 2" x 2" - Square 2" x 3" -…" at bounding box center [367, 92] width 88 height 13
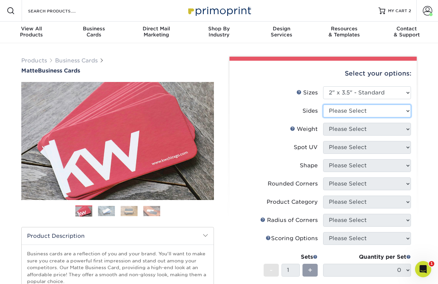
click at [340, 110] on select "Please Select Print Both Sides Print Front Only" at bounding box center [367, 111] width 88 height 13
select select "13abbda7-1d64-4f25-8bb2-c179b224825d"
click at [323, 105] on select "Please Select Print Both Sides Print Front Only" at bounding box center [367, 111] width 88 height 13
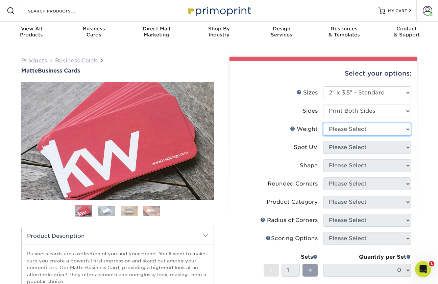
click at [343, 129] on select "Please Select 16PT 14PT" at bounding box center [367, 129] width 88 height 13
select select "16PT"
click at [323, 123] on select "Please Select 16PT 14PT" at bounding box center [367, 129] width 88 height 13
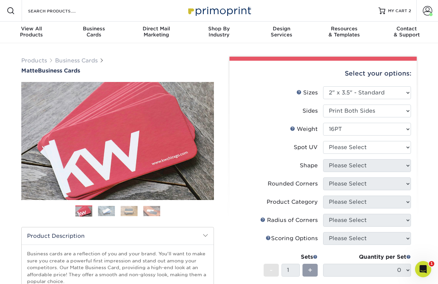
drag, startPoint x: 342, startPoint y: 150, endPoint x: 309, endPoint y: 126, distance: 40.7
click at [309, 126] on div "Weight Help Weight" at bounding box center [304, 129] width 28 height 8
click at [343, 147] on select "Please Select No Spot UV Front and Back (Both Sides) Front Only Back Only" at bounding box center [367, 147] width 88 height 13
select select "0"
click at [323, 141] on select "Please Select No Spot UV Front and Back (Both Sides) Front Only Back Only" at bounding box center [367, 147] width 88 height 13
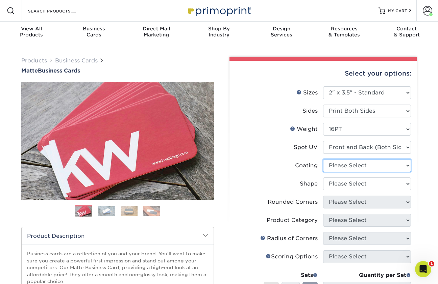
click at [332, 166] on select at bounding box center [367, 165] width 88 height 13
select select "121bb7b5-3b4d-429f-bd8d-bbf80e953313"
click at [323, 159] on select at bounding box center [367, 165] width 88 height 13
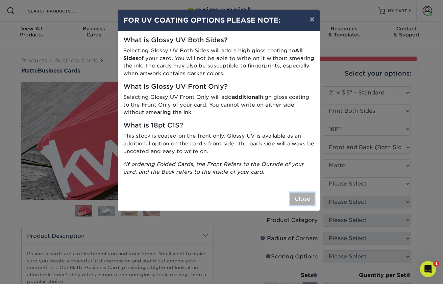
click at [309, 201] on button "Close" at bounding box center [302, 199] width 24 height 13
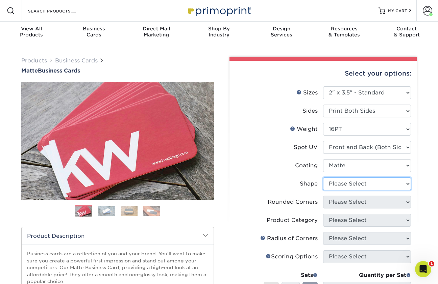
click at [344, 187] on select "Please Select Standard" at bounding box center [367, 184] width 88 height 13
select select "standard"
click at [323, 178] on select "Please Select Standard" at bounding box center [367, 184] width 88 height 13
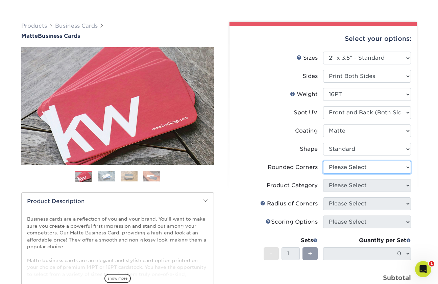
click at [341, 167] on select "Please Select Yes - Round 2 Corners Yes - Round 4 Corners No" at bounding box center [367, 167] width 88 height 13
select select "0"
click at [323, 161] on select "Please Select Yes - Round 2 Corners Yes - Round 4 Corners No" at bounding box center [367, 167] width 88 height 13
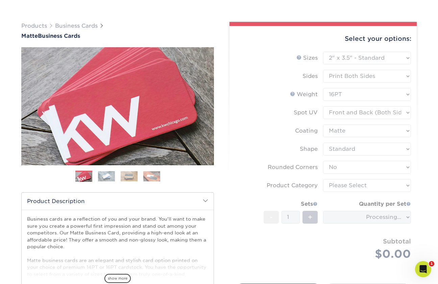
click at [346, 187] on form "Sizes Help Sizes Please Select 1.5" x 3.5" - Mini 1.75" x 3.5" - Mini 2" x 2" -…" at bounding box center [323, 164] width 176 height 225
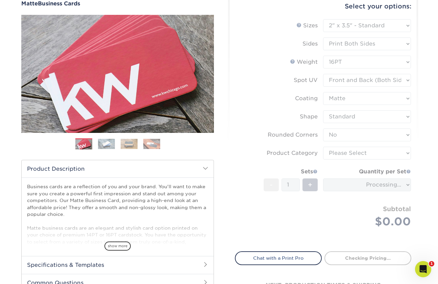
click at [344, 155] on form "Sizes Help Sizes Please Select 1.5" x 3.5" - Mini 1.75" x 3.5" - Mini 2" x 2" -…" at bounding box center [323, 131] width 176 height 225
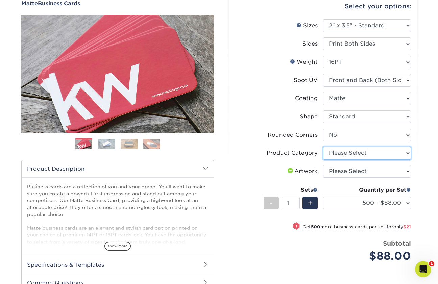
click at [334, 150] on select "Please Select Business Cards" at bounding box center [367, 153] width 88 height 13
select select "3b5148f1-0588-4f88-a218-97bcfdce65c1"
click at [323, 147] on select "Please Select Business Cards" at bounding box center [367, 153] width 88 height 13
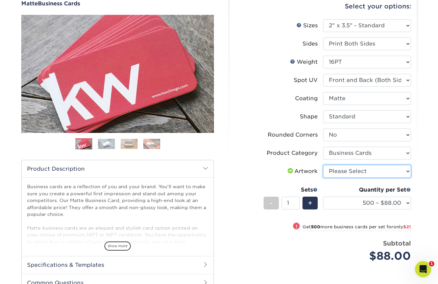
click at [342, 168] on select "Please Select I will upload files I need a design - $100" at bounding box center [367, 171] width 88 height 13
select select "upload"
click at [323, 165] on select "Please Select I will upload files I need a design - $100" at bounding box center [367, 171] width 88 height 13
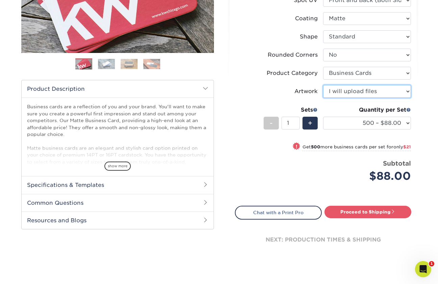
scroll to position [148, 0]
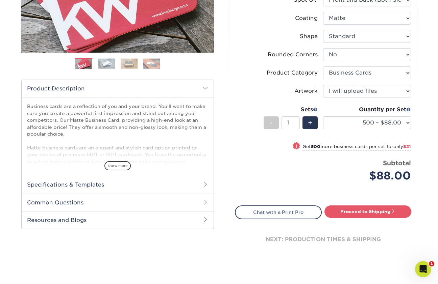
click at [317, 100] on li "Artwork Please Select I will upload files I need a design - $100" at bounding box center [323, 94] width 176 height 18
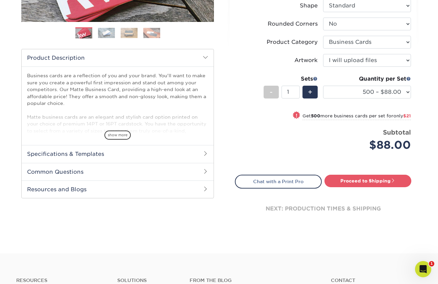
scroll to position [179, 0]
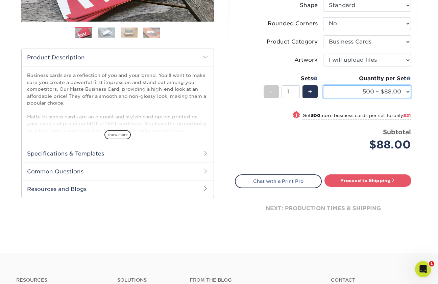
click at [357, 96] on select "500 – $88.00 1000 – $109.00 2500 – $205.00 5000 – $279.00 10000 – $612.00 15000…" at bounding box center [367, 91] width 88 height 13
select select "2500 – $205.00"
click at [323, 85] on select "500 – $88.00 1000 – $109.00 2500 – $205.00 5000 – $279.00 10000 – $612.00 15000…" at bounding box center [367, 91] width 88 height 13
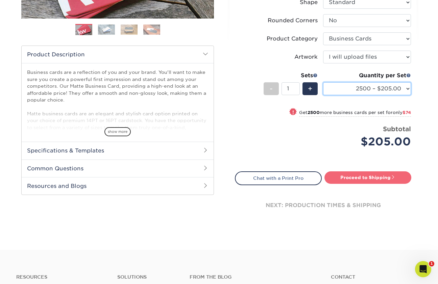
scroll to position [183, 0]
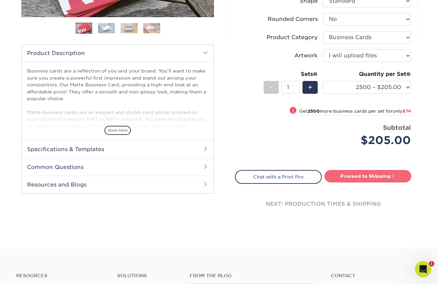
click at [370, 175] on link "Proceed to Shipping" at bounding box center [367, 176] width 87 height 12
type input "Set 1"
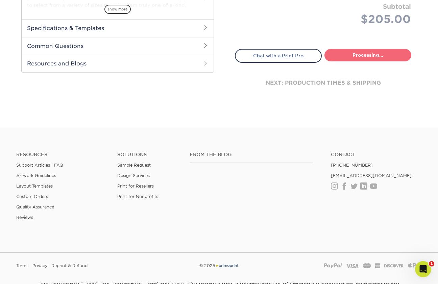
select select "09ea642d-e3c9-4cdf-8921-d823fe51eb6a"
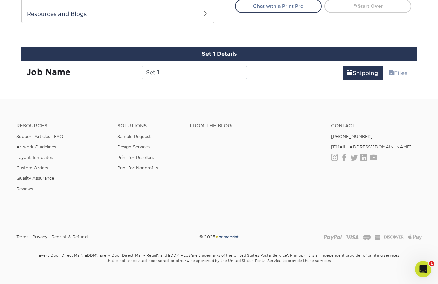
scroll to position [372, 0]
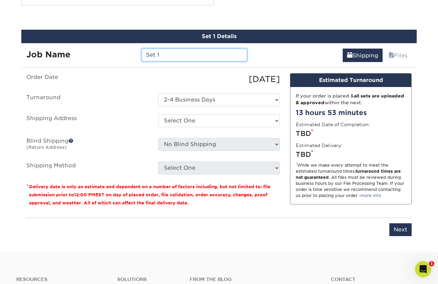
click at [196, 53] on input "Set 1" at bounding box center [194, 55] width 105 height 13
type input "[PERSON_NAME]"
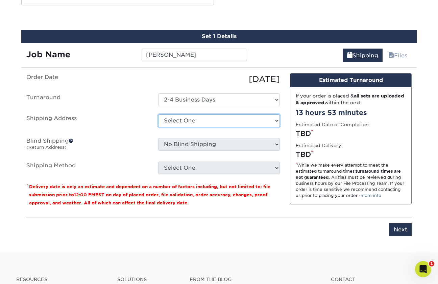
click at [191, 122] on select "Select One Office + Add New Address" at bounding box center [219, 121] width 122 height 13
select select "285329"
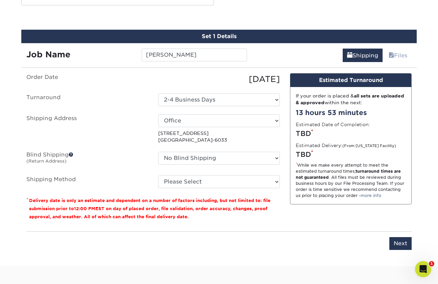
click at [191, 148] on ul "Order Date [DATE] [GEOGRAPHIC_DATA] Select One 2-4 Business Days Shipping Addre…" at bounding box center [152, 130] width 253 height 115
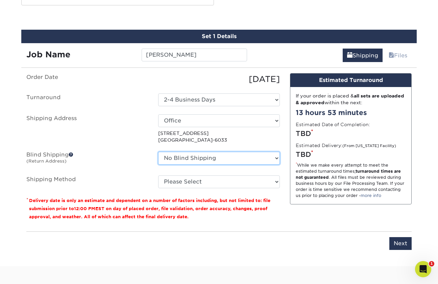
click at [188, 156] on select "No Blind Shipping Office + Add New Address" at bounding box center [219, 158] width 122 height 13
select select "285329"
click at [158, 152] on select "No Blind Shipping Office + Add New Address" at bounding box center [219, 158] width 122 height 13
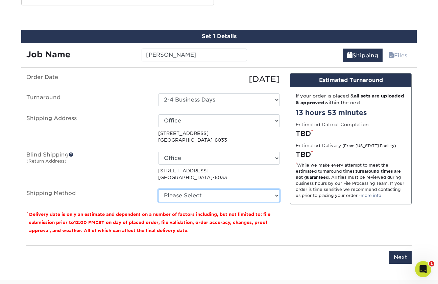
click at [191, 191] on select "Please Select Ground Shipping (+$11.20) 3 Day Shipping Service (+$28.29) 2 Day …" at bounding box center [219, 196] width 122 height 13
click at [158, 190] on select "Please Select Ground Shipping (+$11.20) 3 Day Shipping Service (+$28.29) 2 Day …" at bounding box center [219, 196] width 122 height 13
click at [184, 197] on select "Please Select Ground Shipping (+$11.20) 3 Day Shipping Service (+$28.29) 2 Day …" at bounding box center [219, 196] width 122 height 13
click at [158, 190] on select "Please Select Ground Shipping (+$11.20) 3 Day Shipping Service (+$28.29) 2 Day …" at bounding box center [219, 196] width 122 height 13
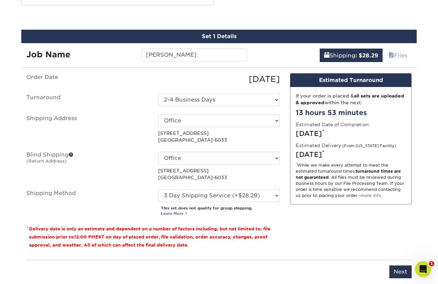
click at [184, 187] on ul "Order Date [DATE] [GEOGRAPHIC_DATA] Select One 2-4 Business Days Shipping Addre…" at bounding box center [152, 145] width 253 height 144
click at [183, 194] on select "Please Select Ground Shipping (+$11.20) 3 Day Shipping Service (+$28.29) 2 Day …" at bounding box center [219, 196] width 122 height 13
select select "03"
click at [158, 190] on select "Please Select Ground Shipping (+$11.20) 3 Day Shipping Service (+$28.29) 2 Day …" at bounding box center [219, 196] width 122 height 13
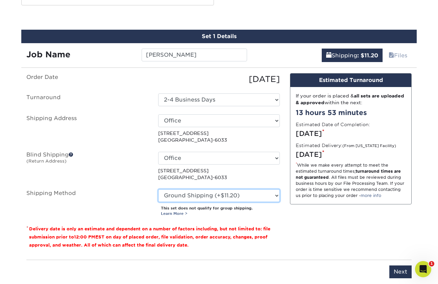
scroll to position [435, 0]
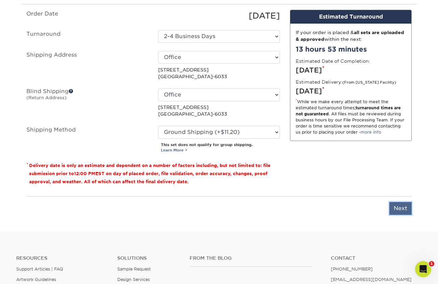
click at [402, 208] on input "Next" at bounding box center [400, 208] width 22 height 13
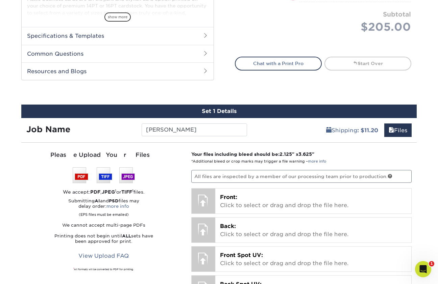
scroll to position [297, 0]
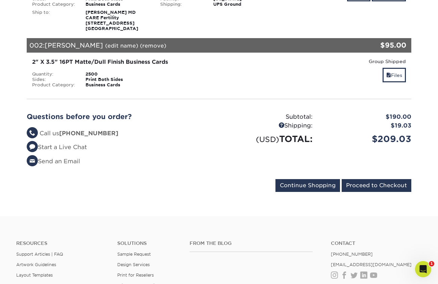
scroll to position [179, 0]
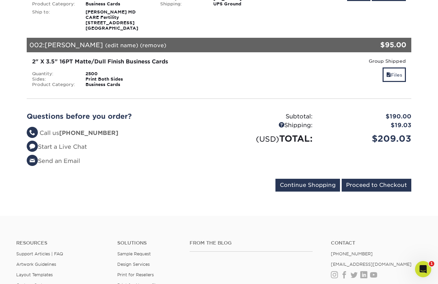
drag, startPoint x: 0, startPoint y: 0, endPoint x: 242, endPoint y: 85, distance: 256.3
click at [242, 85] on div "Production: 2-4 Business Days Facility: [US_STATE] Shipping: UPS Ground" at bounding box center [219, 79] width 128 height 16
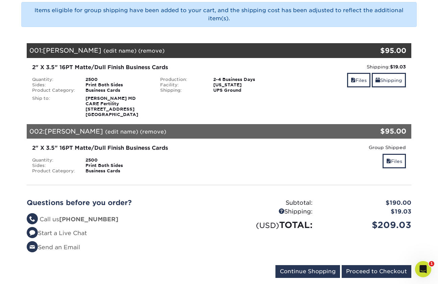
scroll to position [0, 0]
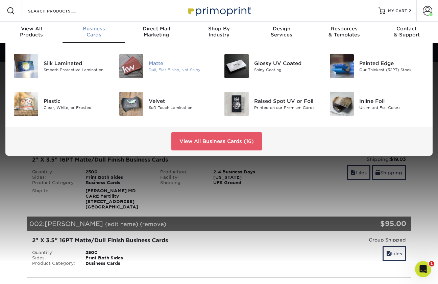
click at [155, 67] on div "Dull, Flat Finish, Not Shiny" at bounding box center [181, 70] width 65 height 6
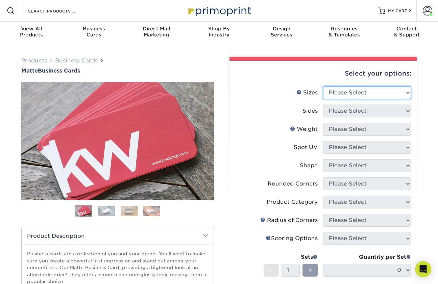
click at [328, 91] on select "Please Select 1.5" x 3.5" - Mini 1.75" x 3.5" - Mini 2" x 2" - Square 2" x 3" -…" at bounding box center [367, 92] width 88 height 13
select select "2.00x3.50"
click at [323, 86] on select "Please Select 1.5" x 3.5" - Mini 1.75" x 3.5" - Mini 2" x 2" - Square 2" x 3" -…" at bounding box center [367, 92] width 88 height 13
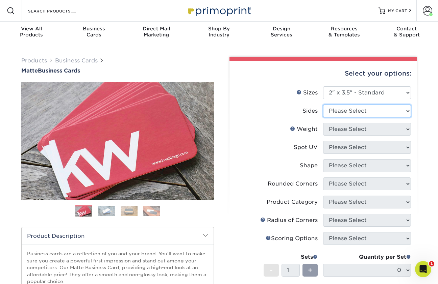
click at [338, 112] on select "Please Select Print Both Sides Print Front Only" at bounding box center [367, 111] width 88 height 13
select select "13abbda7-1d64-4f25-8bb2-c179b224825d"
click at [323, 105] on select "Please Select Print Both Sides Print Front Only" at bounding box center [367, 111] width 88 height 13
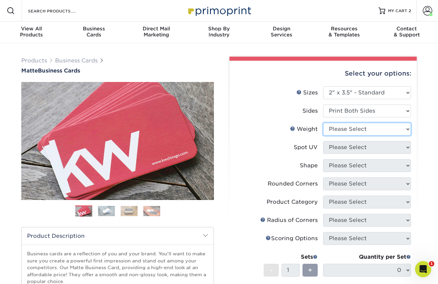
click at [334, 126] on select "Please Select 16PT 14PT" at bounding box center [367, 129] width 88 height 13
select select "16PT"
click at [323, 123] on select "Please Select 16PT 14PT" at bounding box center [367, 129] width 88 height 13
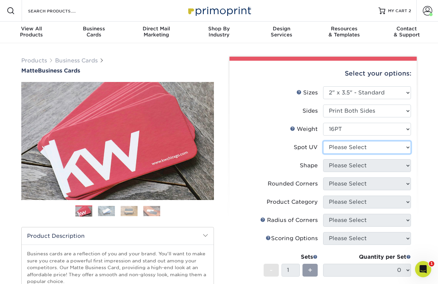
click at [337, 149] on select "Please Select No Spot UV Front and Back (Both Sides) Front Only Back Only" at bounding box center [367, 147] width 88 height 13
click at [323, 141] on select "Please Select No Spot UV Front and Back (Both Sides) Front Only Back Only" at bounding box center [367, 147] width 88 height 13
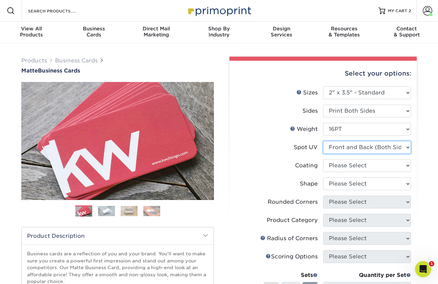
click at [333, 144] on select "Please Select No Spot UV Front and Back (Both Sides) Front Only Back Only" at bounding box center [367, 147] width 88 height 13
select select "3"
click at [323, 141] on select "Please Select No Spot UV Front and Back (Both Sides) Front Only Back Only" at bounding box center [367, 147] width 88 height 13
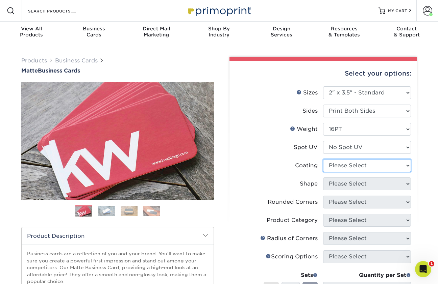
click at [350, 168] on select at bounding box center [367, 165] width 88 height 13
select select "121bb7b5-3b4d-429f-bd8d-bbf80e953313"
click at [323, 159] on select at bounding box center [367, 165] width 88 height 13
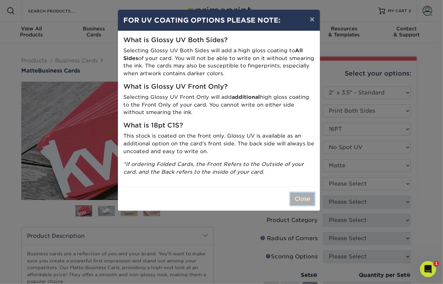
click at [299, 198] on button "Close" at bounding box center [302, 199] width 24 height 13
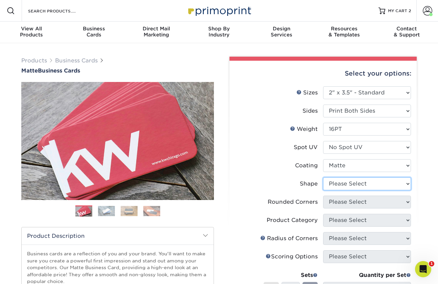
click at [340, 182] on select "Please Select Standard Oval" at bounding box center [367, 184] width 88 height 13
select select "standard"
click at [323, 178] on select "Please Select Standard Oval" at bounding box center [367, 184] width 88 height 13
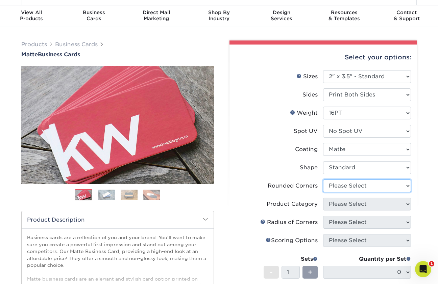
click at [346, 190] on select "Please Select Yes - Round 2 Corners Yes - Round 4 Corners No" at bounding box center [367, 186] width 88 height 13
select select "0"
click at [323, 180] on select "Please Select Yes - Round 2 Corners Yes - Round 4 Corners No" at bounding box center [367, 186] width 88 height 13
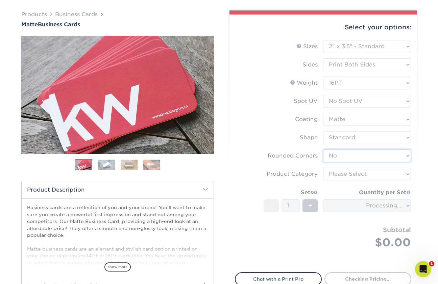
scroll to position [49, 0]
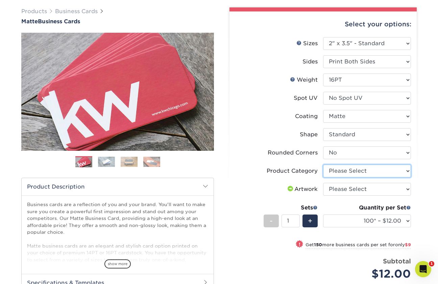
click at [340, 166] on select "Please Select Business Cards" at bounding box center [367, 171] width 88 height 13
select select "3b5148f1-0588-4f88-a218-97bcfdce65c1"
click at [323, 165] on select "Please Select Business Cards" at bounding box center [367, 171] width 88 height 13
click at [346, 185] on select "Please Select I will upload files I need a design - $100" at bounding box center [367, 189] width 88 height 13
select select "upload"
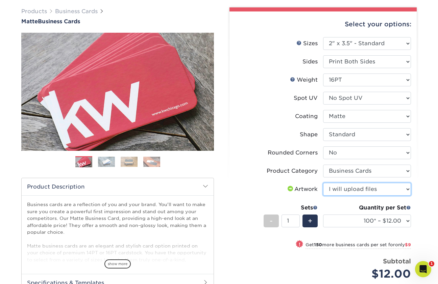
click at [323, 183] on select "Please Select I will upload files I need a design - $100" at bounding box center [367, 189] width 88 height 13
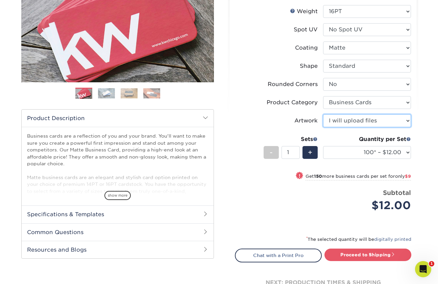
scroll to position [119, 0]
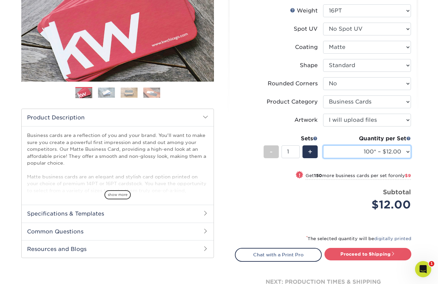
click at [357, 147] on select "100* – $12.00 250* – $21.00 500 – $42.00 1000 – $53.00 2500 – $95.00 5000 – $18…" at bounding box center [367, 152] width 88 height 13
select select "2500 – $95.00"
click at [323, 146] on select "100* – $12.00 250* – $21.00 500 – $42.00 1000 – $53.00 2500 – $95.00 5000 – $18…" at bounding box center [367, 152] width 88 height 13
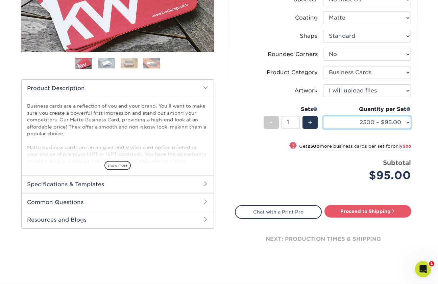
scroll to position [150, 0]
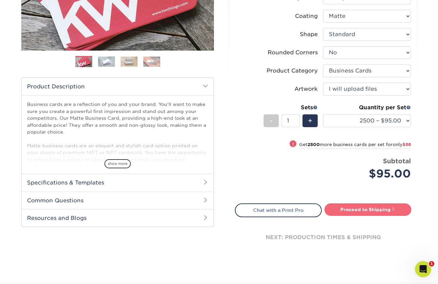
click at [379, 211] on link "Proceed to Shipping" at bounding box center [367, 210] width 87 height 12
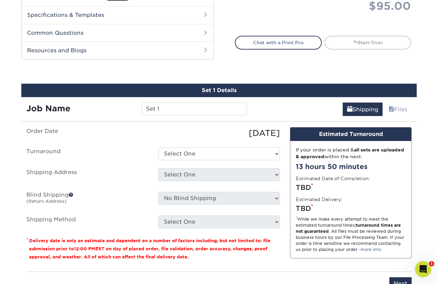
scroll to position [372, 0]
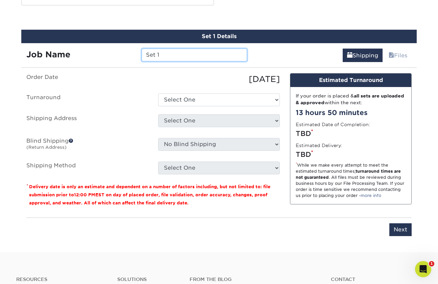
click at [185, 52] on input "Set 1" at bounding box center [194, 55] width 105 height 13
type input "[PERSON_NAME]"
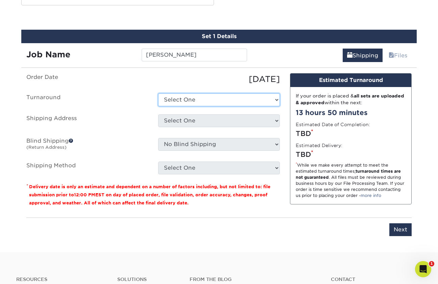
click at [188, 99] on select "Select One 2-4 Business Days 2 Day Next Business Day" at bounding box center [219, 100] width 122 height 13
select select "4ad60ddd-8d1f-48e0-9091-e5898b254fb2"
click at [158, 94] on select "Select One 2-4 Business Days 2 Day Next Business Day" at bounding box center [219, 100] width 122 height 13
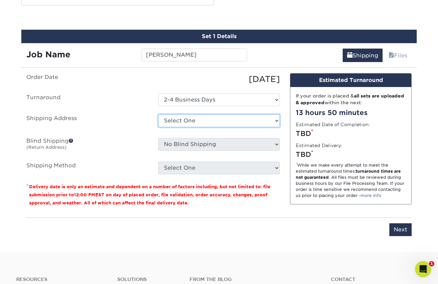
click at [190, 120] on select "Select One Office + Add New Address" at bounding box center [219, 121] width 122 height 13
select select "285329"
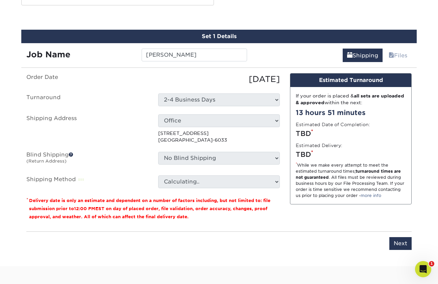
click at [191, 139] on p "[STREET_ADDRESS]" at bounding box center [219, 137] width 122 height 14
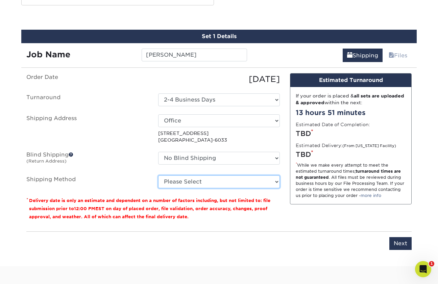
click at [198, 177] on select "Please Select Ground Shipping (+$11.20) 3 Day Shipping Service (+$18.69) 2 Day …" at bounding box center [219, 182] width 122 height 13
select select "03"
click at [158, 176] on select "Please Select Ground Shipping (+$11.20) 3 Day Shipping Service (+$18.69) 2 Day …" at bounding box center [219, 182] width 122 height 13
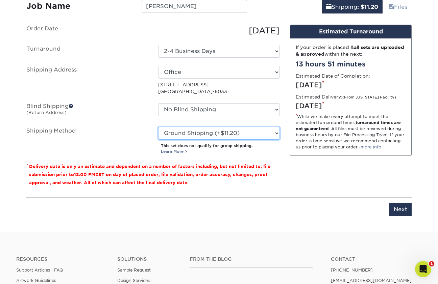
scroll to position [421, 0]
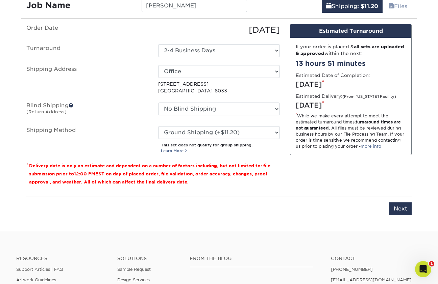
click at [197, 124] on ul "Order Date [DATE] [GEOGRAPHIC_DATA] Select One 2-4 Business Days 2 Day Next Bus…" at bounding box center [152, 89] width 253 height 130
click at [397, 203] on input "Next" at bounding box center [400, 209] width 22 height 13
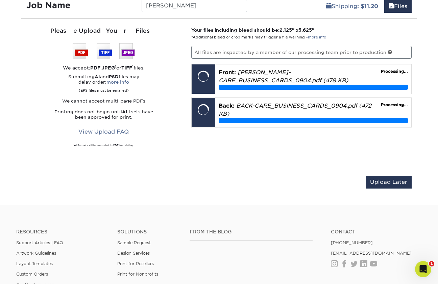
click at [365, 145] on div "Your files including bleed should be: 2.125 " x 3.625 " *Additional bleed or cr…" at bounding box center [301, 94] width 231 height 135
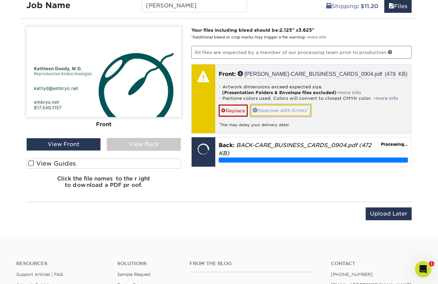
click at [277, 105] on link "Approve with Errors *" at bounding box center [280, 110] width 60 height 11
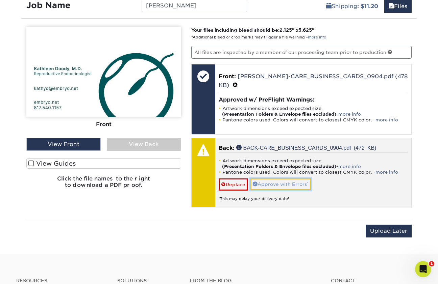
click at [287, 183] on link "Approve with Errors *" at bounding box center [280, 184] width 60 height 11
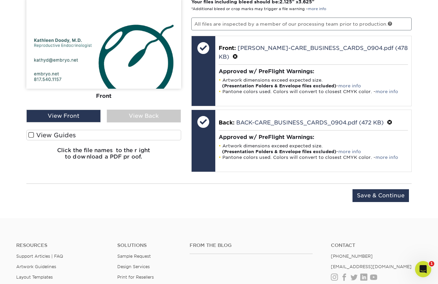
scroll to position [441, 0]
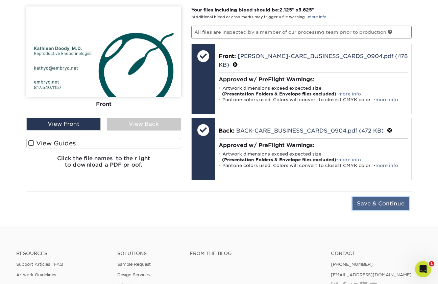
click at [390, 205] on input "Save & Continue" at bounding box center [380, 204] width 56 height 13
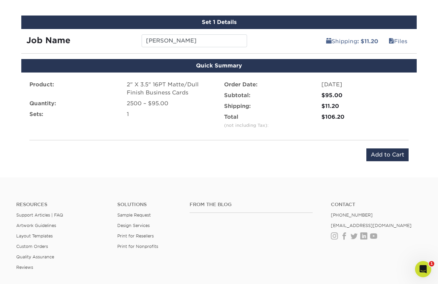
scroll to position [386, 0]
click at [389, 155] on input "Add to Cart" at bounding box center [387, 155] width 42 height 13
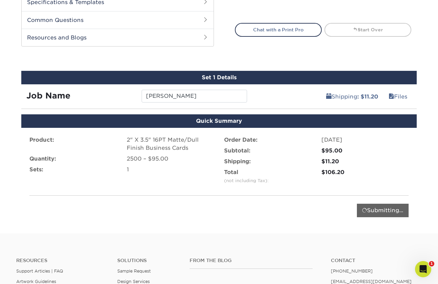
scroll to position [330, 0]
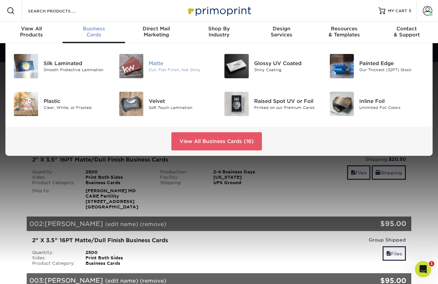
click at [141, 73] on img at bounding box center [131, 66] width 24 height 24
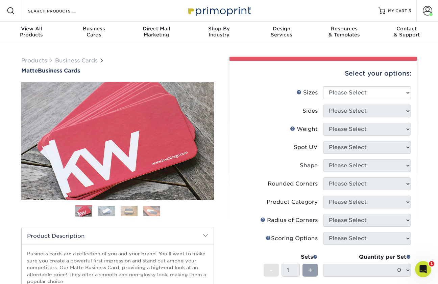
scroll to position [39, 0]
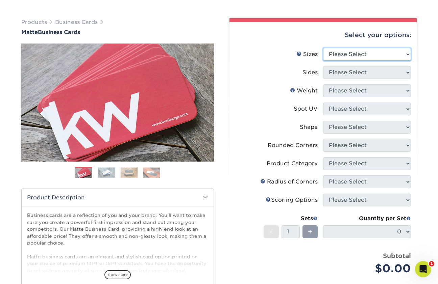
click at [344, 52] on select "Please Select 1.5" x 3.5" - Mini 1.75" x 3.5" - Mini 2" x 2" - Square 2" x 3" -…" at bounding box center [367, 54] width 88 height 13
select select "2.00x3.50"
click at [323, 48] on select "Please Select 1.5" x 3.5" - Mini 1.75" x 3.5" - Mini 2" x 2" - Square 2" x 3" -…" at bounding box center [367, 54] width 88 height 13
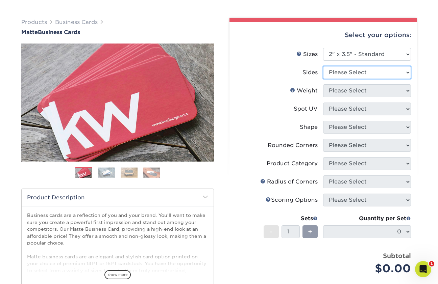
click at [333, 73] on select "Please Select Print Both Sides Print Front Only" at bounding box center [367, 72] width 88 height 13
select select "13abbda7-1d64-4f25-8bb2-c179b224825d"
click at [323, 66] on select "Please Select Print Both Sides Print Front Only" at bounding box center [367, 72] width 88 height 13
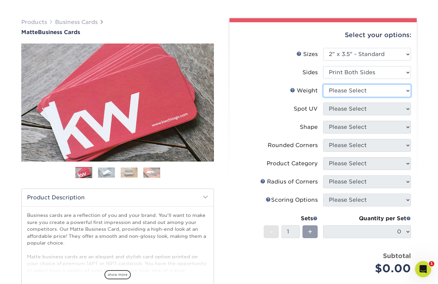
click at [328, 87] on select "Please Select 16PT 14PT" at bounding box center [367, 90] width 88 height 13
select select "16PT"
click at [323, 84] on select "Please Select 16PT 14PT" at bounding box center [367, 90] width 88 height 13
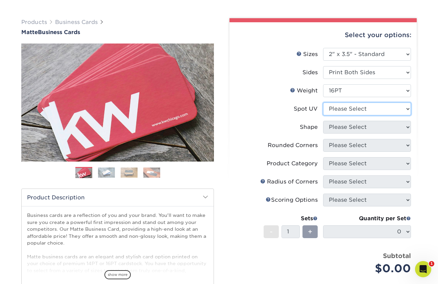
click at [331, 112] on select "Please Select No Spot UV Front and Back (Both Sides) Front Only Back Only" at bounding box center [367, 109] width 88 height 13
select select "3"
click at [323, 103] on select "Please Select No Spot UV Front and Back (Both Sides) Front Only Back Only" at bounding box center [367, 109] width 88 height 13
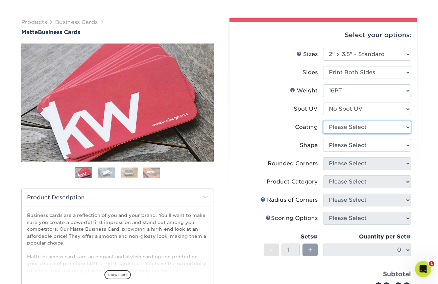
click at [332, 129] on select at bounding box center [367, 127] width 88 height 13
select select "121bb7b5-3b4d-429f-bd8d-bbf80e953313"
click at [323, 121] on select at bounding box center [367, 127] width 88 height 13
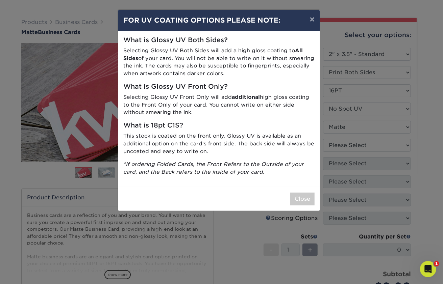
click at [333, 146] on div "× FOR UV COATING OPTIONS PLEASE NOTE: What is Glossy UV Both Sides? Selecting G…" at bounding box center [221, 142] width 443 height 284
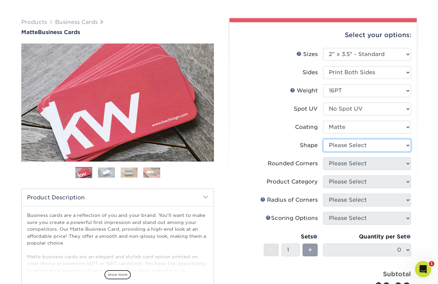
click at [333, 146] on select "Please Select Standard Oval" at bounding box center [367, 145] width 88 height 13
click at [323, 139] on select "Please Select Standard Oval" at bounding box center [367, 145] width 88 height 13
click at [335, 144] on select "Please Select Standard Oval" at bounding box center [367, 145] width 88 height 13
select select "standard"
click at [323, 139] on select "Please Select Standard Oval" at bounding box center [367, 145] width 88 height 13
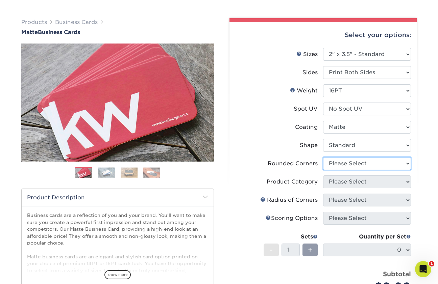
click at [338, 168] on select "Please Select Yes - Round 2 Corners Yes - Round 4 Corners No" at bounding box center [367, 163] width 88 height 13
select select "0"
click at [323, 157] on select "Please Select Yes - Round 2 Corners Yes - Round 4 Corners No" at bounding box center [367, 163] width 88 height 13
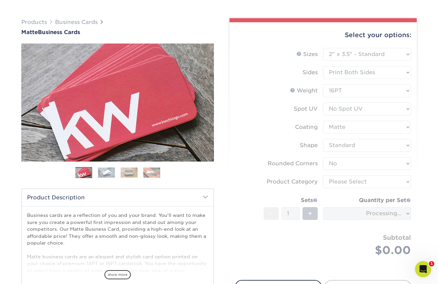
click at [340, 183] on form "Sizes Help Sizes Please Select 1.5" x 3.5" - Mini 1.75" x 3.5" - Mini 2" x 2" -…" at bounding box center [323, 160] width 176 height 225
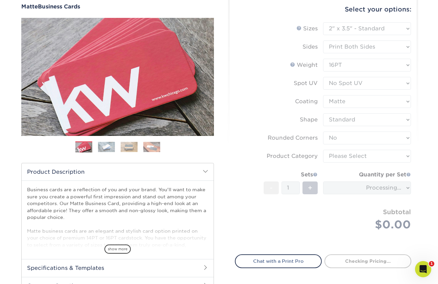
click at [335, 153] on form "Sizes Help Sizes Please Select 1.5" x 3.5" - Mini 1.75" x 3.5" - Mini 2" x 2" -…" at bounding box center [323, 134] width 176 height 225
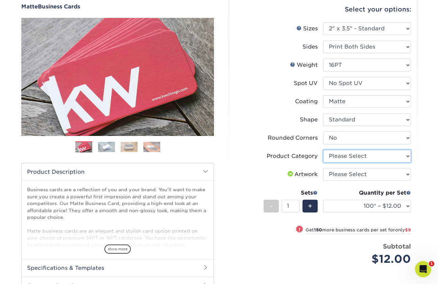
click at [345, 159] on select "Please Select Business Cards" at bounding box center [367, 156] width 88 height 13
select select "3b5148f1-0588-4f88-a218-97bcfdce65c1"
click at [323, 150] on select "Please Select Business Cards" at bounding box center [367, 156] width 88 height 13
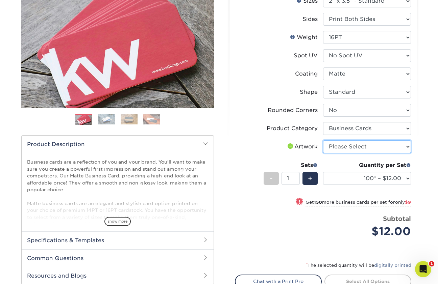
click at [345, 144] on select "Please Select I will upload files I need a design - $100" at bounding box center [367, 147] width 88 height 13
select select "upload"
click at [323, 141] on select "Please Select I will upload files I need a design - $100" at bounding box center [367, 147] width 88 height 13
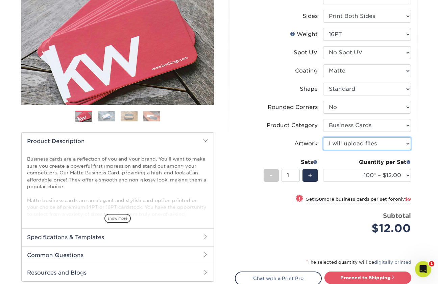
scroll to position [95, 0]
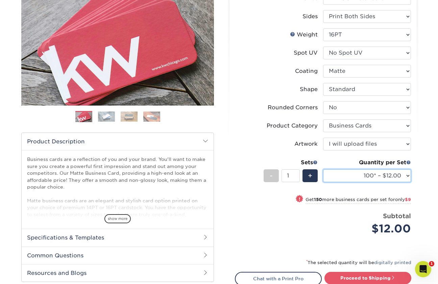
click at [358, 174] on select "100* – $12.00 250* – $21.00 500 – $42.00 1000 – $53.00 2500 – $95.00 5000 – $18…" at bounding box center [367, 176] width 88 height 13
select select "2500 – $95.00"
click at [323, 170] on select "100* – $12.00 250* – $21.00 500 – $42.00 1000 – $53.00 2500 – $95.00 5000 – $18…" at bounding box center [367, 176] width 88 height 13
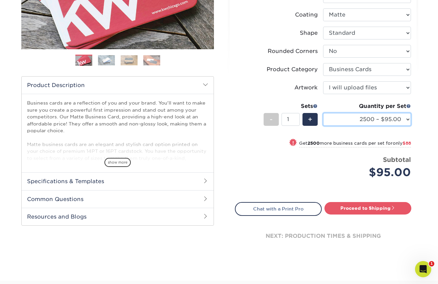
scroll to position [151, 0]
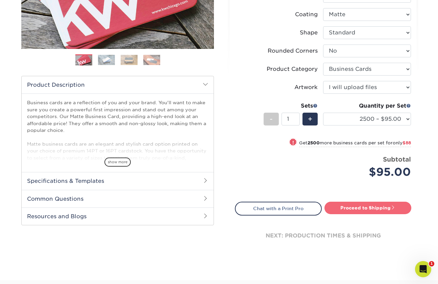
click at [369, 207] on link "Proceed to Shipping" at bounding box center [367, 208] width 87 height 12
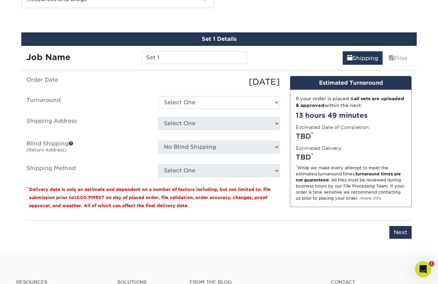
scroll to position [372, 0]
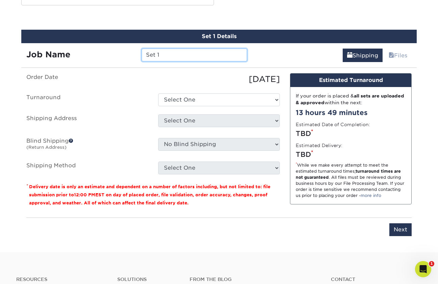
click at [178, 56] on input "Set 1" at bounding box center [194, 55] width 105 height 13
type input "Kaitlin Doody"
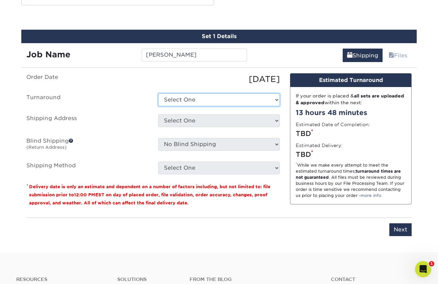
click at [169, 99] on select "Select One 2-4 Business Days 2 Day Next Business Day" at bounding box center [219, 100] width 122 height 13
select select "4ad60ddd-8d1f-48e0-9091-e5898b254fb2"
click at [158, 94] on select "Select One 2-4 Business Days 2 Day Next Business Day" at bounding box center [219, 100] width 122 height 13
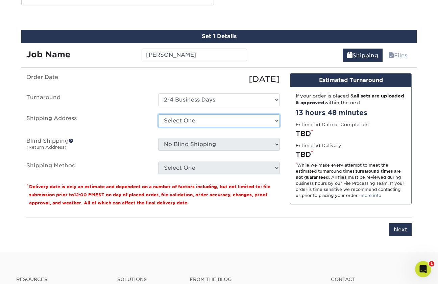
click at [188, 120] on select "Select One Office + Add New Address" at bounding box center [219, 121] width 122 height 13
select select "285329"
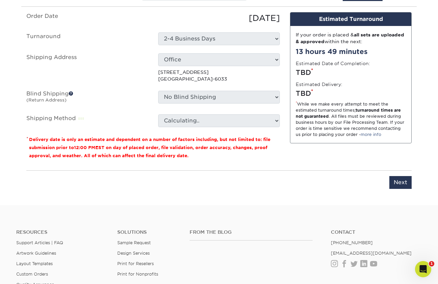
scroll to position [449, 0]
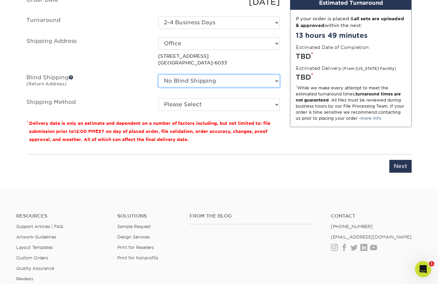
click at [181, 82] on select "No Blind Shipping Office + Add New Address" at bounding box center [219, 81] width 122 height 13
click at [158, 75] on select "No Blind Shipping Office + Add New Address" at bounding box center [219, 81] width 122 height 13
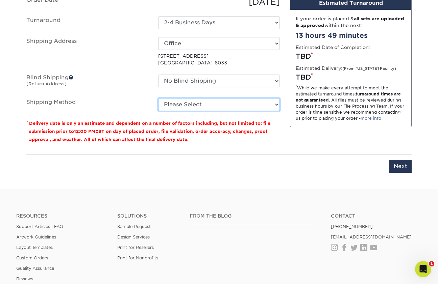
click at [185, 104] on select "Please Select Ground Shipping (+$11.20) 3 Day Shipping Service (+$18.69) 2 Day …" at bounding box center [219, 104] width 122 height 13
select select "03"
click at [158, 98] on select "Please Select Ground Shipping (+$11.20) 3 Day Shipping Service (+$18.69) 2 Day …" at bounding box center [219, 104] width 122 height 13
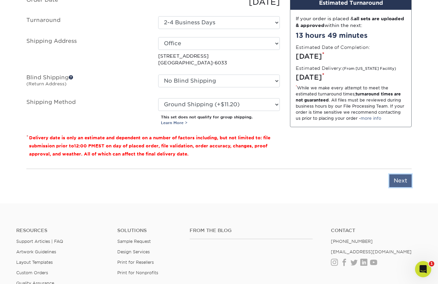
click at [404, 179] on input "Next" at bounding box center [400, 181] width 22 height 13
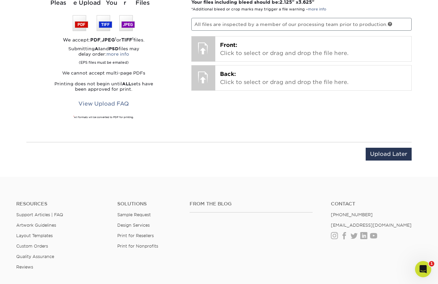
click at [397, 110] on div "Your files including bleed should be: 2.125 " x 3.625 " *Additional bleed or cr…" at bounding box center [301, 66] width 231 height 135
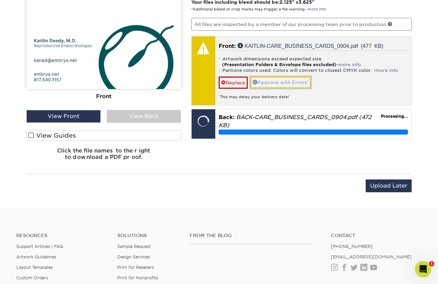
click at [268, 78] on link "Approve with Errors *" at bounding box center [280, 82] width 60 height 11
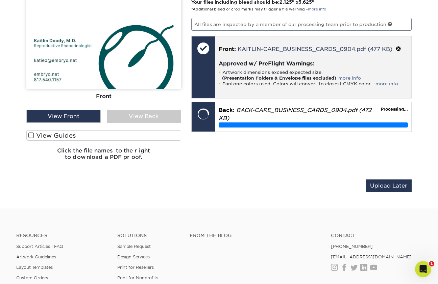
click at [268, 78] on strong "(Presentation Folders & Envelope files excluded)" at bounding box center [279, 78] width 114 height 5
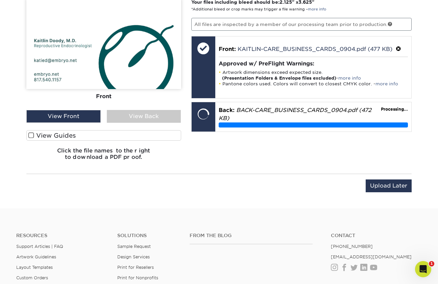
click at [227, 26] on p "All files are inspected by a member of our processing team prior to production." at bounding box center [301, 24] width 221 height 13
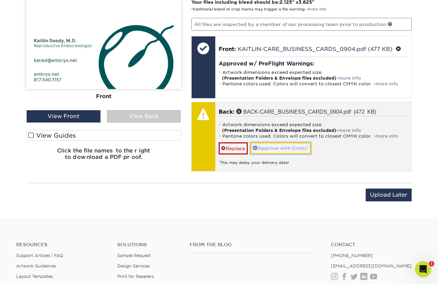
click at [279, 143] on link "Approve with Errors *" at bounding box center [280, 148] width 60 height 11
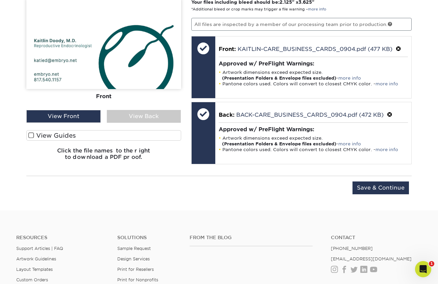
click at [162, 114] on div "View Back" at bounding box center [144, 116] width 74 height 13
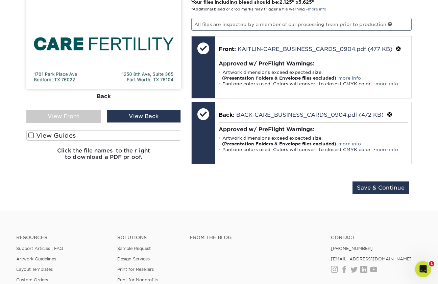
click at [71, 120] on div "View Front" at bounding box center [63, 116] width 74 height 13
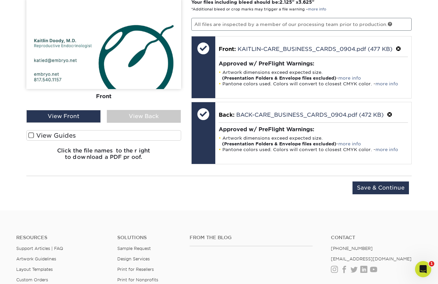
click at [363, 194] on div "Upload Later Save & Continue Continue" at bounding box center [218, 192] width 385 height 21
click at [360, 188] on input "Save & Continue" at bounding box center [380, 188] width 56 height 13
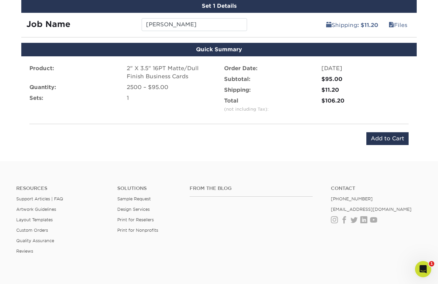
scroll to position [398, 0]
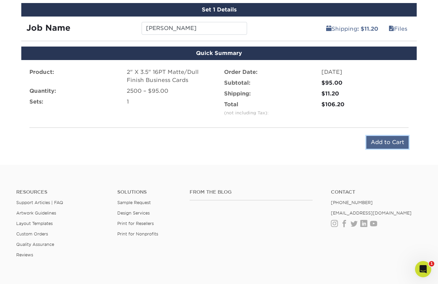
click at [382, 139] on input "Add to Cart" at bounding box center [387, 142] width 42 height 13
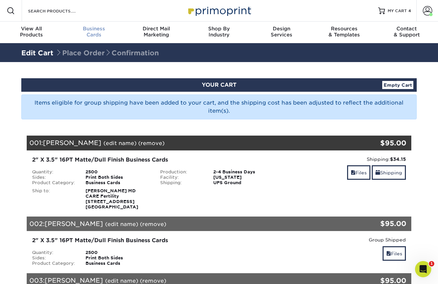
click at [86, 27] on span "Business" at bounding box center [93, 29] width 62 height 6
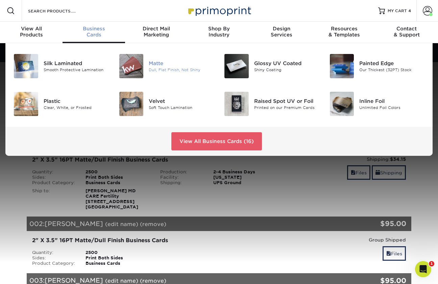
click at [142, 70] on img at bounding box center [131, 66] width 24 height 24
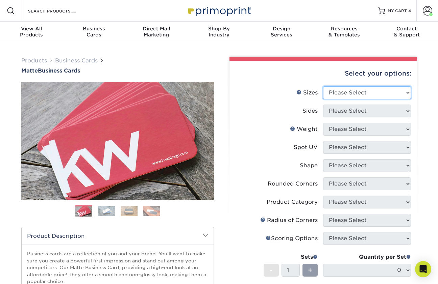
click at [337, 94] on select "Please Select 1.5" x 3.5" - Mini 1.75" x 3.5" - Mini 2" x 2" - Square 2" x 3" -…" at bounding box center [367, 92] width 88 height 13
select select "2.00x3.50"
click at [323, 86] on select "Please Select 1.5" x 3.5" - Mini 1.75" x 3.5" - Mini 2" x 2" - Square 2" x 3" -…" at bounding box center [367, 92] width 88 height 13
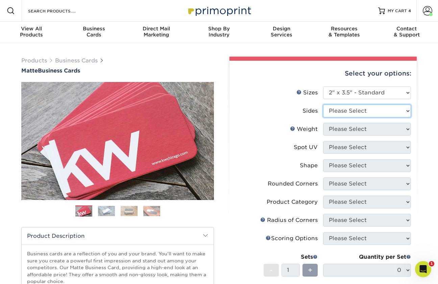
click at [350, 111] on select "Please Select Print Both Sides Print Front Only" at bounding box center [367, 111] width 88 height 13
select select "13abbda7-1d64-4f25-8bb2-c179b224825d"
click at [323, 105] on select "Please Select Print Both Sides Print Front Only" at bounding box center [367, 111] width 88 height 13
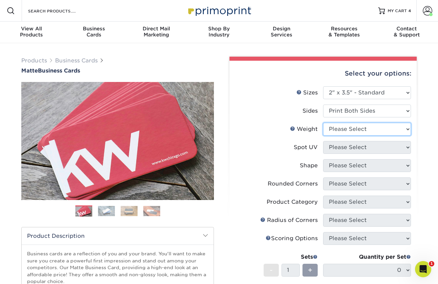
click at [348, 131] on select "Please Select 16PT 14PT" at bounding box center [367, 129] width 88 height 13
select select "16PT"
click at [323, 123] on select "Please Select 16PT 14PT" at bounding box center [367, 129] width 88 height 13
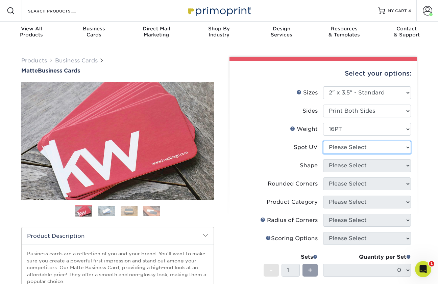
click at [345, 147] on select "Please Select No Spot UV Front and Back (Both Sides) Front Only Back Only" at bounding box center [367, 147] width 88 height 13
select select "3"
click at [323, 141] on select "Please Select No Spot UV Front and Back (Both Sides) Front Only Back Only" at bounding box center [367, 147] width 88 height 13
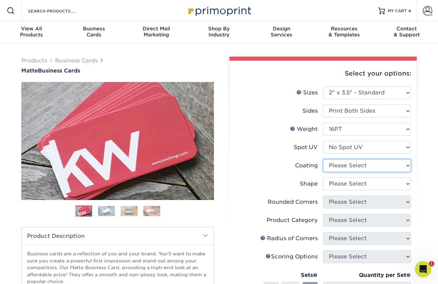
click at [345, 165] on select at bounding box center [367, 165] width 88 height 13
select select "121bb7b5-3b4d-429f-bd8d-bbf80e953313"
click at [323, 159] on select at bounding box center [367, 165] width 88 height 13
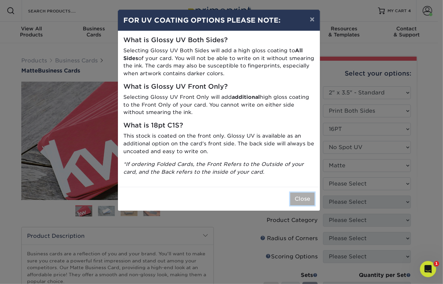
click at [297, 204] on button "Close" at bounding box center [302, 199] width 24 height 13
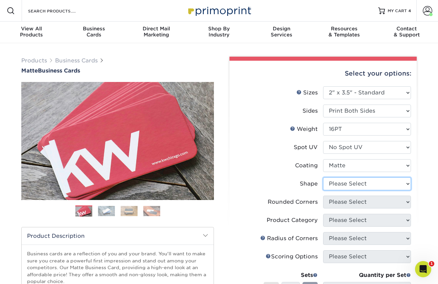
click at [380, 182] on select "Please Select Standard Oval" at bounding box center [367, 184] width 88 height 13
select select "standard"
click at [323, 178] on select "Please Select Standard Oval" at bounding box center [367, 184] width 88 height 13
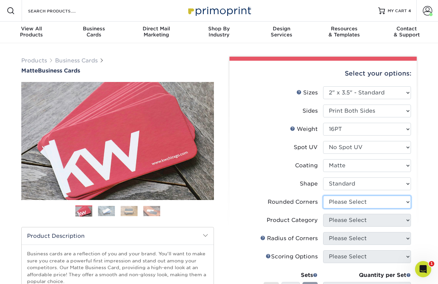
click at [356, 208] on select "Please Select Yes - Round 2 Corners Yes - Round 4 Corners No" at bounding box center [367, 202] width 88 height 13
select select "0"
click at [323, 196] on select "Please Select Yes - Round 2 Corners Yes - Round 4 Corners No" at bounding box center [367, 202] width 88 height 13
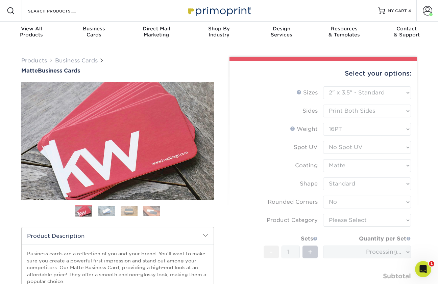
click at [355, 190] on form "Sizes Help Sizes Please Select 1.5" x 3.5" - Mini 1.75" x 3.5" - Mini 2" x 2" -…" at bounding box center [323, 198] width 176 height 225
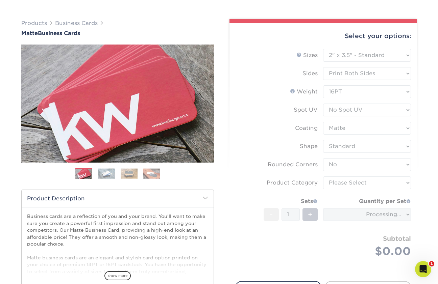
scroll to position [40, 0]
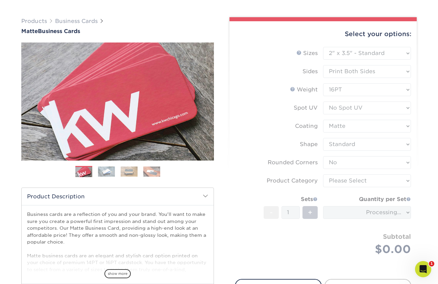
click at [347, 181] on form "Sizes Help Sizes Please Select 1.5" x 3.5" - Mini 1.75" x 3.5" - Mini 2" x 2" -…" at bounding box center [323, 159] width 176 height 225
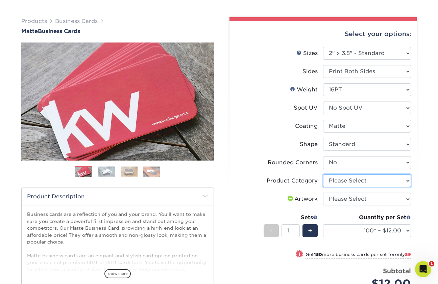
click at [347, 181] on select "Please Select Business Cards" at bounding box center [367, 181] width 88 height 13
select select "3b5148f1-0588-4f88-a218-97bcfdce65c1"
click at [323, 175] on select "Please Select Business Cards" at bounding box center [367, 181] width 88 height 13
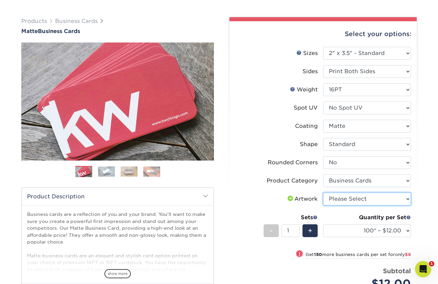
click at [345, 199] on select "Please Select I will upload files I need a design - $100" at bounding box center [367, 199] width 88 height 13
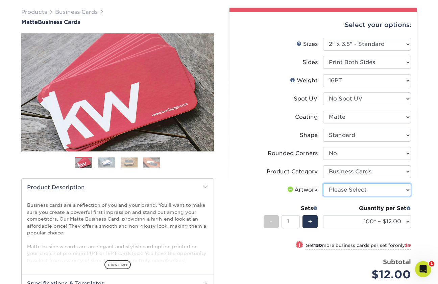
click at [346, 190] on select "Please Select I will upload files I need a design - $100" at bounding box center [367, 190] width 88 height 13
select select "upload"
click at [323, 184] on select "Please Select I will upload files I need a design - $100" at bounding box center [367, 190] width 88 height 13
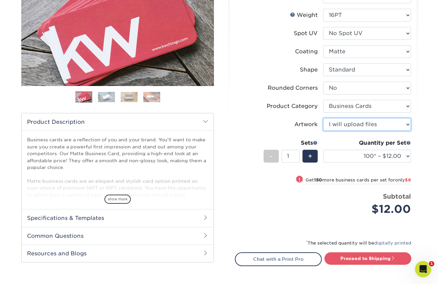
scroll to position [116, 0]
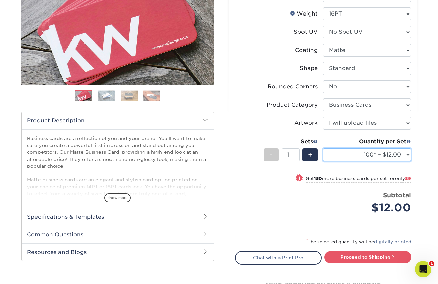
click at [359, 155] on select "100* – $12.00 250* – $21.00 500 – $42.00 1000 – $53.00 2500 – $95.00 5000 – $18…" at bounding box center [367, 155] width 88 height 13
select select "2500 – $95.00"
click at [323, 149] on select "100* – $12.00 250* – $21.00 500 – $42.00 1000 – $53.00 2500 – $95.00 5000 – $18…" at bounding box center [367, 155] width 88 height 13
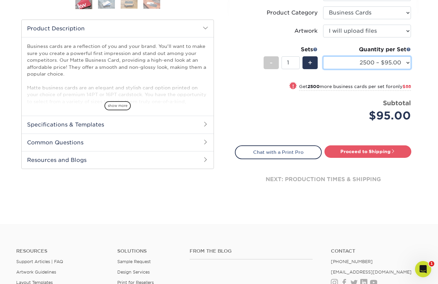
scroll to position [210, 0]
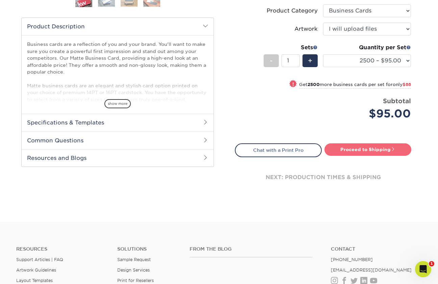
click at [375, 149] on link "Proceed to Shipping" at bounding box center [367, 150] width 87 height 12
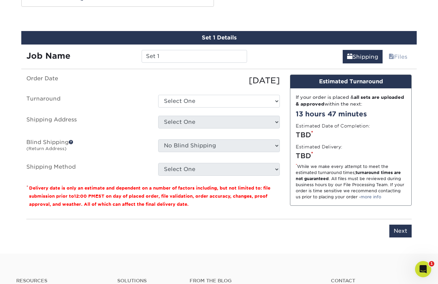
scroll to position [372, 0]
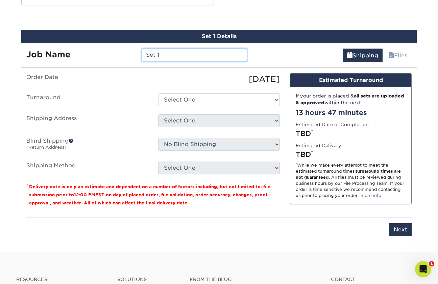
click at [153, 58] on input "Set 1" at bounding box center [194, 55] width 105 height 13
click at [153, 59] on input "Set 1" at bounding box center [194, 55] width 105 height 13
type input "Robin Thomas"
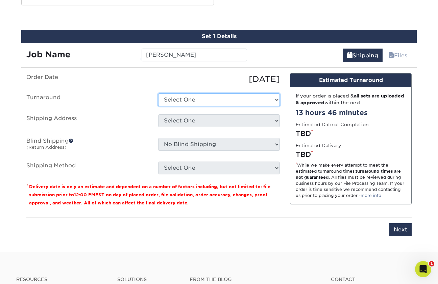
click at [181, 99] on select "Select One 2-4 Business Days 2 Day Next Business Day" at bounding box center [219, 100] width 122 height 13
select select "4ad60ddd-8d1f-48e0-9091-e5898b254fb2"
click at [158, 94] on select "Select One 2-4 Business Days 2 Day Next Business Day" at bounding box center [219, 100] width 122 height 13
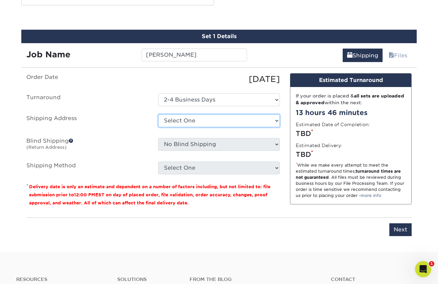
click at [191, 121] on select "Select One Office + Add New Address" at bounding box center [219, 121] width 122 height 13
select select "285329"
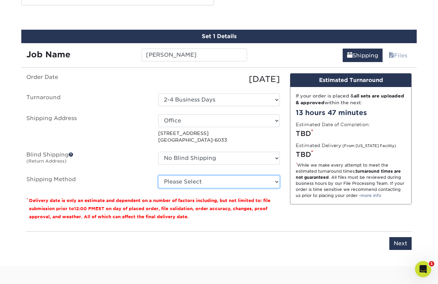
click at [199, 182] on select "Please Select Ground Shipping (+$11.20) 3 Day Shipping Service (+$18.69) 2 Day …" at bounding box center [219, 182] width 122 height 13
select select "03"
click at [158, 176] on select "Please Select Ground Shipping (+$11.20) 3 Day Shipping Service (+$18.69) 2 Day …" at bounding box center [219, 182] width 122 height 13
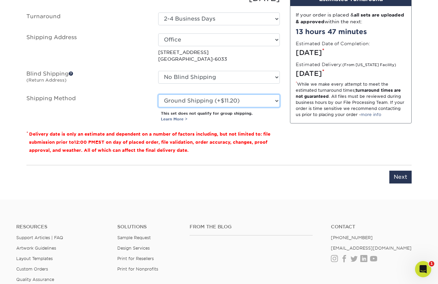
scroll to position [456, 0]
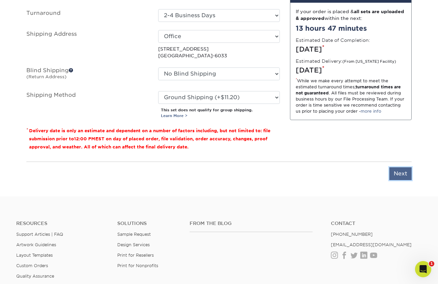
click at [401, 174] on input "Next" at bounding box center [400, 174] width 22 height 13
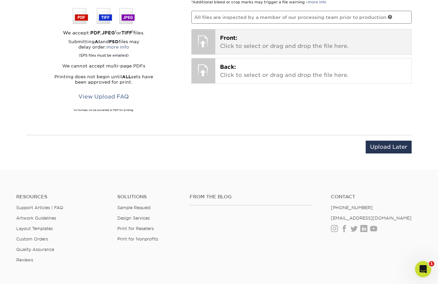
click at [274, 45] on p "Front: Click to select or drag and drop the file here." at bounding box center [313, 42] width 187 height 16
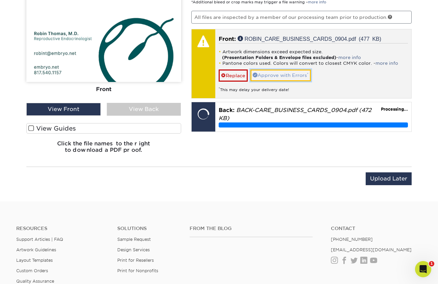
click at [277, 74] on link "Approve with Errors *" at bounding box center [280, 75] width 60 height 11
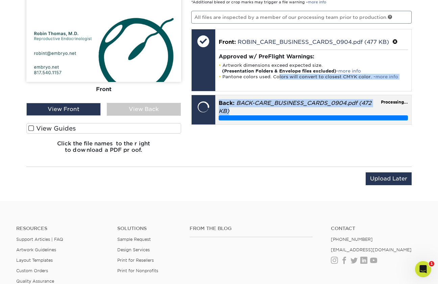
drag, startPoint x: 277, startPoint y: 74, endPoint x: 254, endPoint y: 110, distance: 42.1
click at [254, 110] on div "Your files including bleed should be: 2.125 " x 3.625 " *Additional bleed or cr…" at bounding box center [301, 75] width 231 height 167
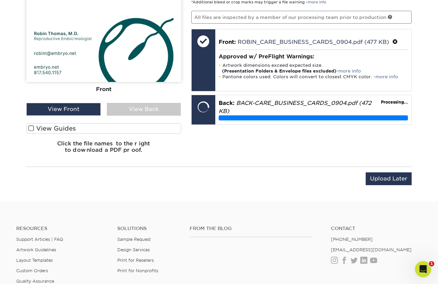
drag, startPoint x: 254, startPoint y: 110, endPoint x: 251, endPoint y: 131, distance: 21.8
click at [251, 131] on div "Your files including bleed should be: 2.125 " x 3.625 " *Additional bleed or cr…" at bounding box center [301, 75] width 231 height 167
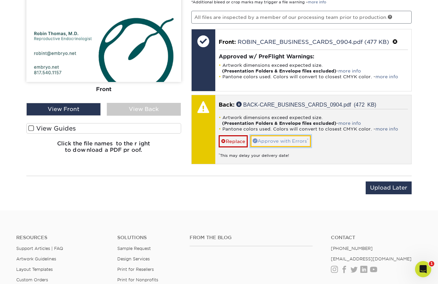
click at [265, 141] on link "Approve with Errors *" at bounding box center [280, 140] width 60 height 11
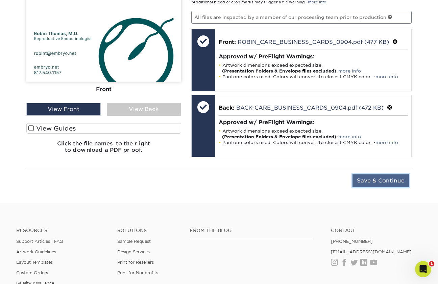
click at [376, 178] on input "Save & Continue" at bounding box center [380, 181] width 56 height 13
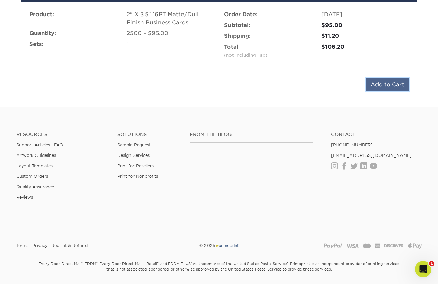
click at [386, 83] on input "Add to Cart" at bounding box center [387, 84] width 42 height 13
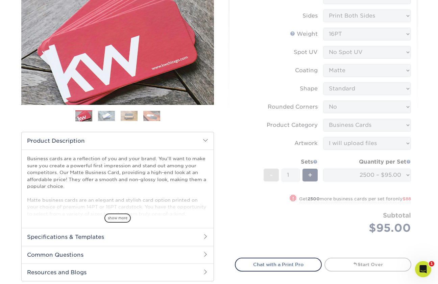
scroll to position [92, 0]
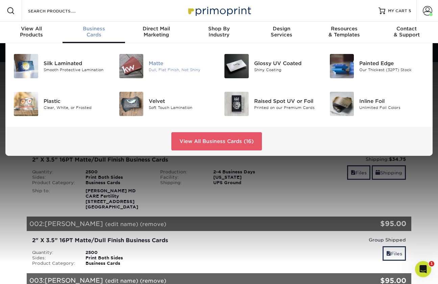
click at [138, 67] on img at bounding box center [131, 66] width 24 height 24
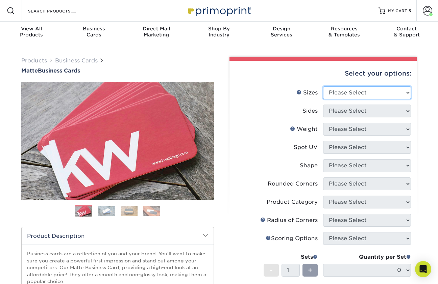
click at [325, 86] on select "Please Select 1.5" x 3.5" - Mini 1.75" x 3.5" - Mini 2" x 2" - Square 2" x 3" -…" at bounding box center [367, 92] width 88 height 13
select select "2.00x3.50"
click at [323, 86] on select "Please Select 1.5" x 3.5" - Mini 1.75" x 3.5" - Mini 2" x 2" - Square 2" x 3" -…" at bounding box center [367, 92] width 88 height 13
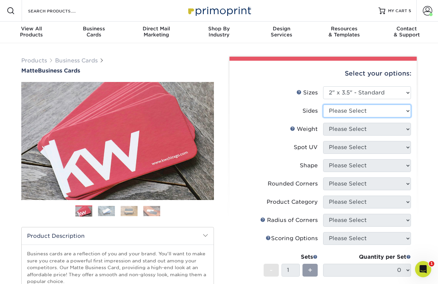
click at [341, 109] on select "Please Select Print Both Sides Print Front Only" at bounding box center [367, 111] width 88 height 13
select select "13abbda7-1d64-4f25-8bb2-c179b224825d"
click at [323, 105] on select "Please Select Print Both Sides Print Front Only" at bounding box center [367, 111] width 88 height 13
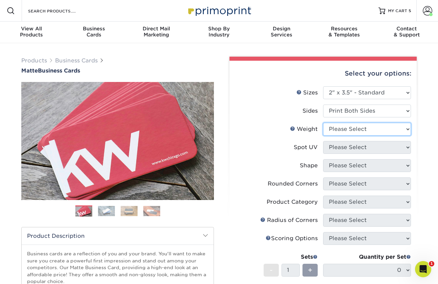
click at [348, 133] on select "Please Select 16PT 14PT" at bounding box center [367, 129] width 88 height 13
select select "16PT"
click at [323, 123] on select "Please Select 16PT 14PT" at bounding box center [367, 129] width 88 height 13
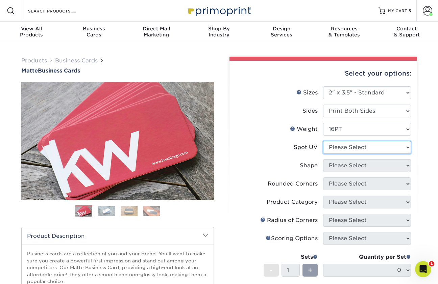
click at [350, 151] on select "Please Select No Spot UV Front and Back (Both Sides) Front Only Back Only" at bounding box center [367, 147] width 88 height 13
select select "3"
click at [323, 141] on select "Please Select No Spot UV Front and Back (Both Sides) Front Only Back Only" at bounding box center [367, 147] width 88 height 13
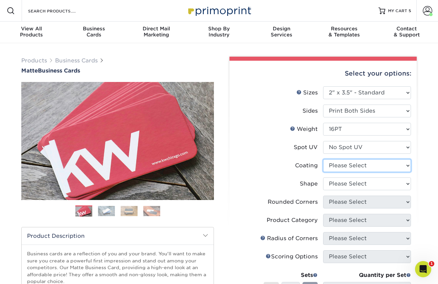
click at [351, 166] on select at bounding box center [367, 165] width 88 height 13
click at [323, 159] on select at bounding box center [367, 165] width 88 height 13
click at [346, 165] on select at bounding box center [367, 165] width 88 height 13
select select "121bb7b5-3b4d-429f-bd8d-bbf80e953313"
click at [323, 159] on select at bounding box center [367, 165] width 88 height 13
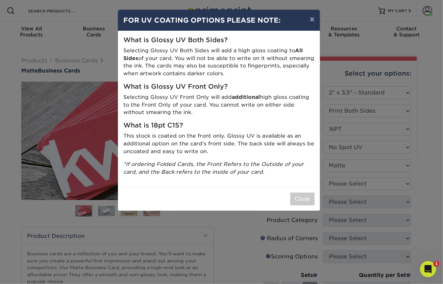
click at [335, 180] on div "× FOR UV COATING OPTIONS PLEASE NOTE: What is Glossy UV Both Sides? Selecting G…" at bounding box center [221, 142] width 443 height 284
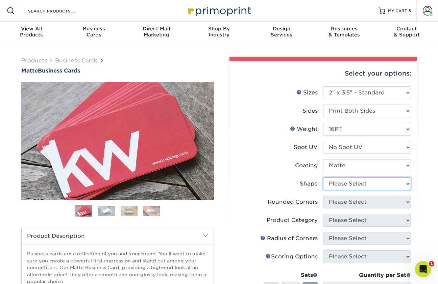
click at [338, 180] on select "Please Select Standard Oval" at bounding box center [367, 184] width 88 height 13
select select "standard"
click at [323, 178] on select "Please Select Standard Oval" at bounding box center [367, 184] width 88 height 13
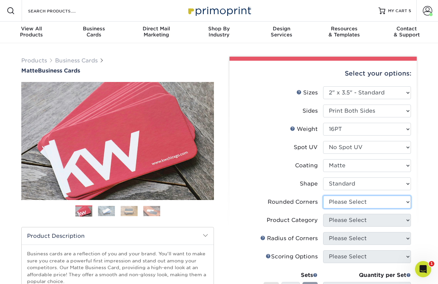
click at [342, 201] on select "Please Select Yes - Round 2 Corners Yes - Round 4 Corners No" at bounding box center [367, 202] width 88 height 13
select select "0"
click at [323, 196] on select "Please Select Yes - Round 2 Corners Yes - Round 4 Corners No" at bounding box center [367, 202] width 88 height 13
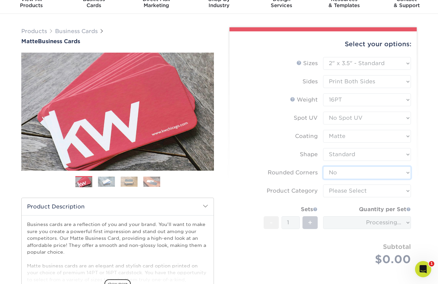
scroll to position [32, 0]
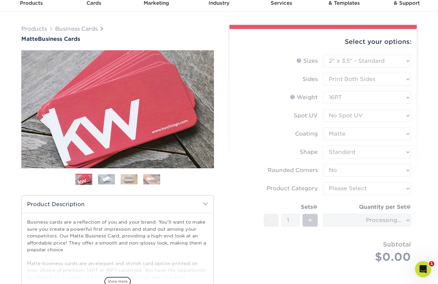
click at [354, 191] on form "Sizes Help Sizes Please Select 1.5" x 3.5" - Mini 1.75" x 3.5" - Mini 2" x 2" -…" at bounding box center [323, 167] width 176 height 225
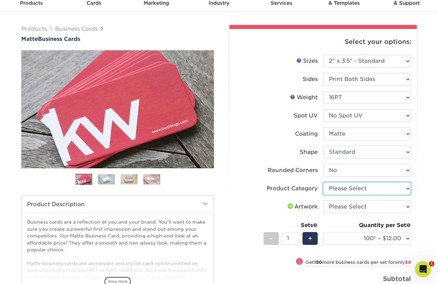
click at [346, 189] on select "Please Select Business Cards" at bounding box center [367, 188] width 88 height 13
select select "3b5148f1-0588-4f88-a218-97bcfdce65c1"
click at [323, 182] on select "Please Select Business Cards" at bounding box center [367, 188] width 88 height 13
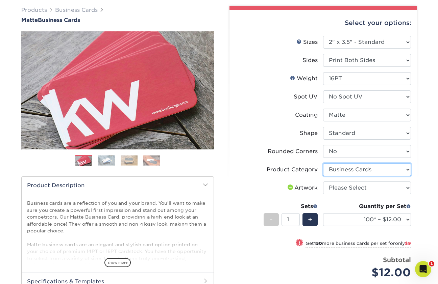
scroll to position [51, 0]
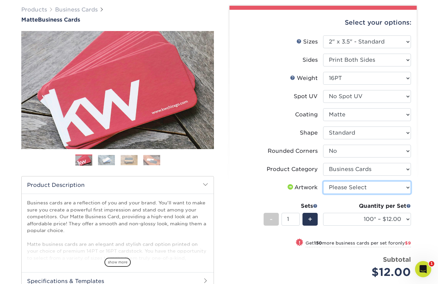
click at [341, 185] on select "Please Select I will upload files I need a design - $100" at bounding box center [367, 187] width 88 height 13
select select "upload"
click at [323, 181] on select "Please Select I will upload files I need a design - $100" at bounding box center [367, 187] width 88 height 13
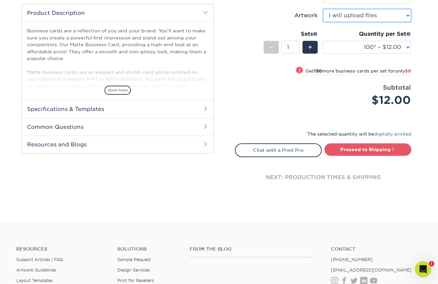
scroll to position [233, 0]
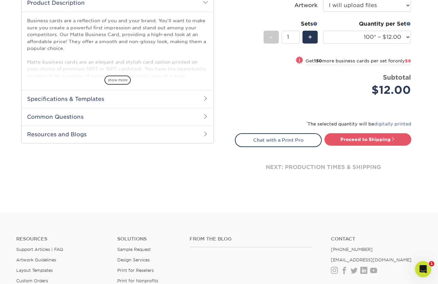
click at [344, 97] on div "$12.00" at bounding box center [369, 90] width 83 height 16
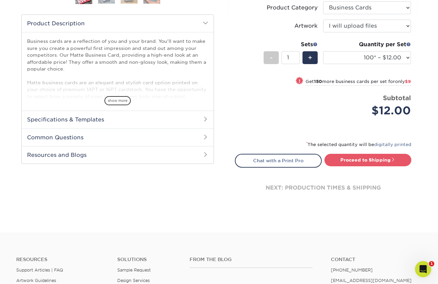
scroll to position [212, 0]
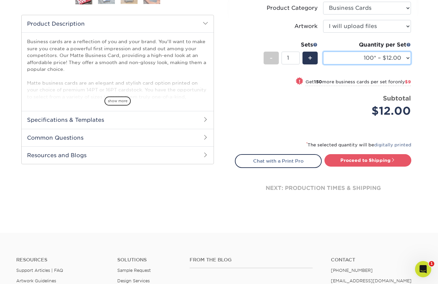
click at [351, 55] on select "100* – $12.00 250* – $21.00 500 – $42.00 1000 – $53.00 2500 – $95.00 5000 – $18…" at bounding box center [367, 58] width 88 height 13
select select "2500 – $95.00"
click at [323, 52] on select "100* – $12.00 250* – $21.00 500 – $42.00 1000 – $53.00 2500 – $95.00 5000 – $18…" at bounding box center [367, 58] width 88 height 13
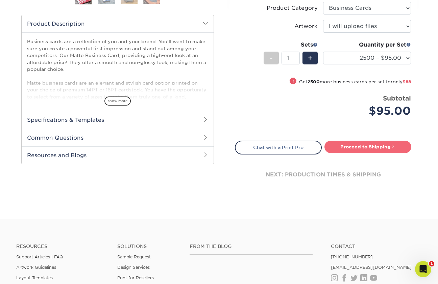
click at [352, 147] on link "Proceed to Shipping" at bounding box center [367, 147] width 87 height 12
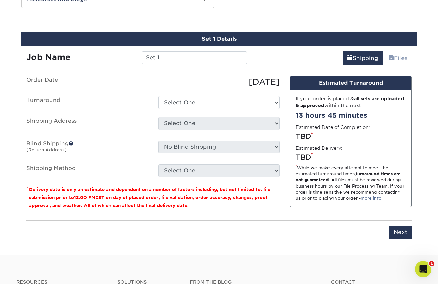
scroll to position [372, 0]
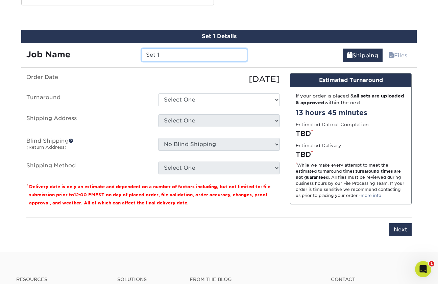
click at [183, 55] on input "Set 1" at bounding box center [194, 55] width 105 height 13
type input "z"
type input "[PERSON_NAME]"
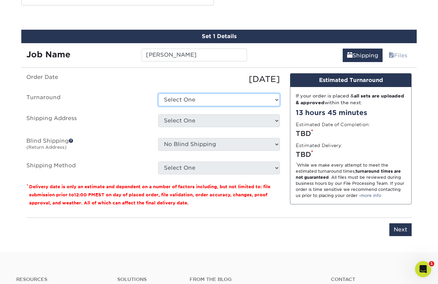
click at [185, 103] on select "Select One 2-4 Business Days 2 Day Next Business Day" at bounding box center [219, 100] width 122 height 13
select select "4ad60ddd-8d1f-48e0-9091-e5898b254fb2"
click at [158, 94] on select "Select One 2-4 Business Days 2 Day Next Business Day" at bounding box center [219, 100] width 122 height 13
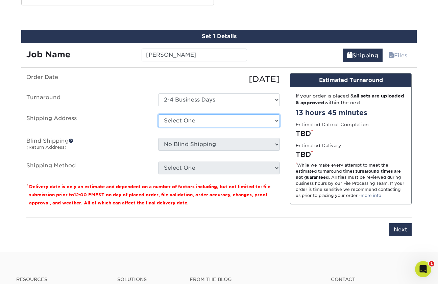
click at [191, 118] on select "Select One Office + Add New Address" at bounding box center [219, 121] width 122 height 13
select select "285329"
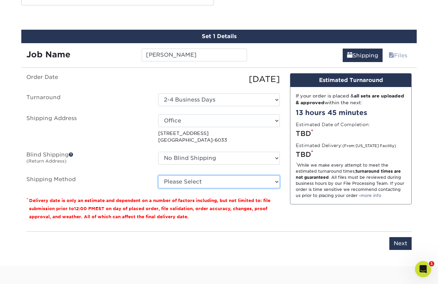
click at [181, 178] on select "Please Select Ground Shipping (+$11.20) 3 Day Shipping Service (+$18.69) 2 Day …" at bounding box center [219, 182] width 122 height 13
select select "03"
click at [158, 176] on select "Please Select Ground Shipping (+$11.20) 3 Day Shipping Service (+$18.69) 2 Day …" at bounding box center [219, 182] width 122 height 13
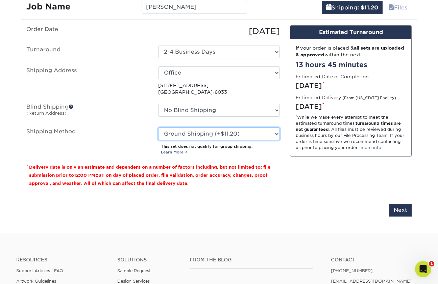
scroll to position [420, 0]
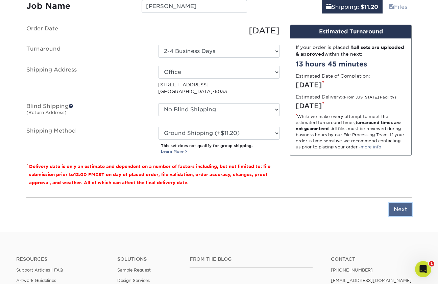
click at [406, 213] on input "Next" at bounding box center [400, 209] width 22 height 13
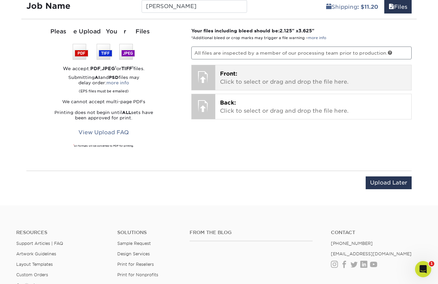
click at [273, 73] on p "Front: Click to select or drag and drop the file here." at bounding box center [313, 78] width 187 height 16
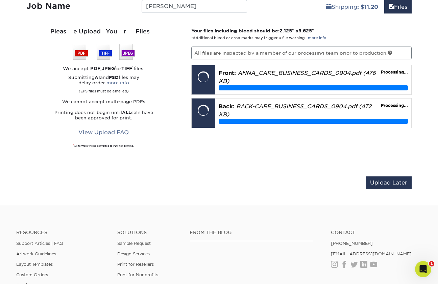
click at [339, 149] on div "Your files including bleed should be: 2.125 " x 3.625 " *Additional bleed or cr…" at bounding box center [301, 94] width 231 height 135
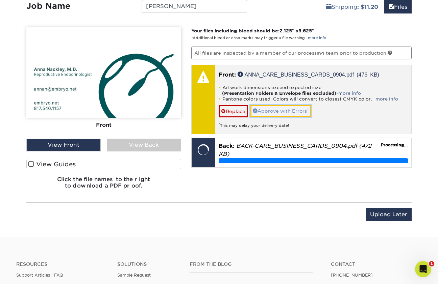
click at [282, 109] on link "Approve with Errors *" at bounding box center [280, 110] width 60 height 11
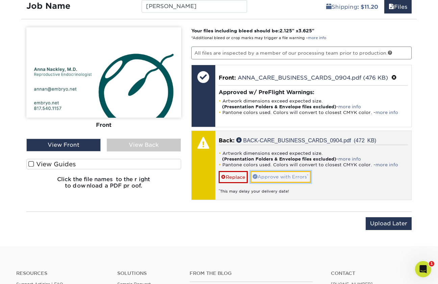
click at [275, 175] on link "Approve with Errors *" at bounding box center [280, 176] width 60 height 11
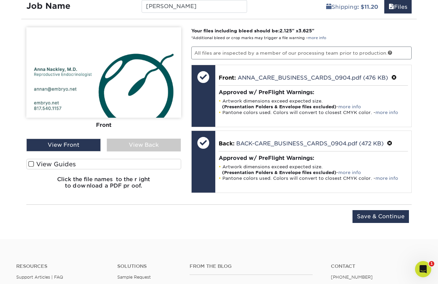
click at [155, 141] on div "View Back" at bounding box center [144, 145] width 74 height 13
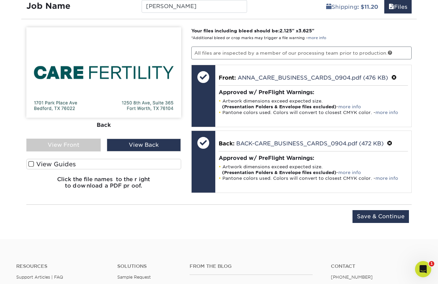
click at [74, 144] on div "View Front" at bounding box center [63, 145] width 74 height 13
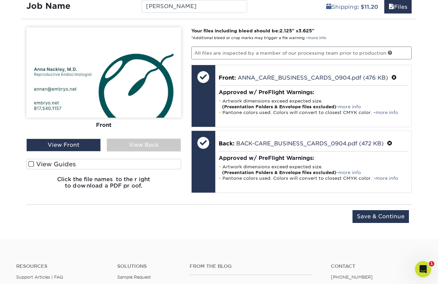
click at [74, 144] on div "View Front" at bounding box center [63, 145] width 74 height 13
click at [137, 143] on div "View Back" at bounding box center [144, 145] width 74 height 13
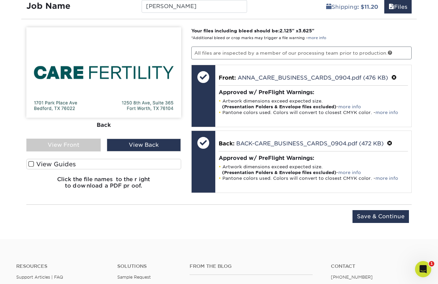
click at [77, 146] on div "View Front" at bounding box center [63, 145] width 74 height 13
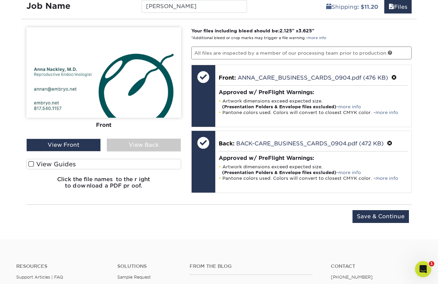
click at [119, 148] on div "View Back" at bounding box center [144, 145] width 74 height 13
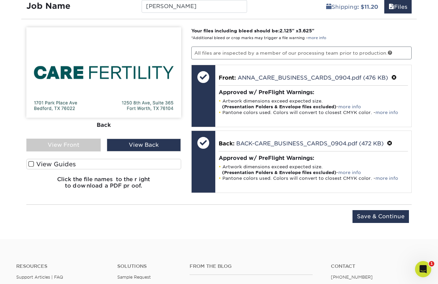
click at [86, 143] on div "View Front" at bounding box center [63, 145] width 74 height 13
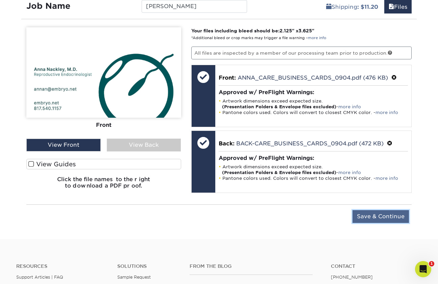
click at [395, 213] on input "Save & Continue" at bounding box center [380, 216] width 56 height 13
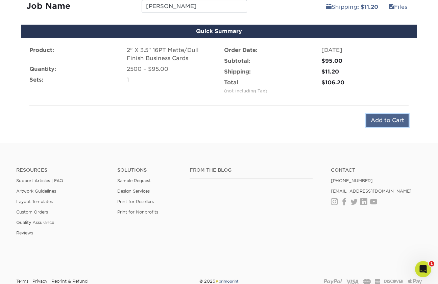
click at [379, 123] on input "Add to Cart" at bounding box center [387, 120] width 42 height 13
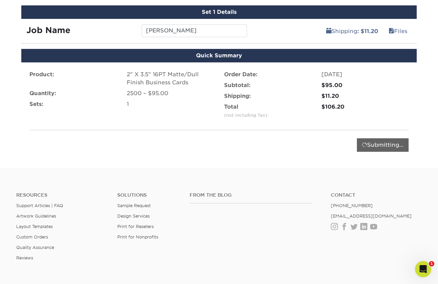
scroll to position [381, 0]
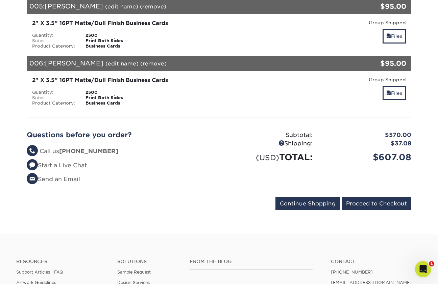
scroll to position [389, 0]
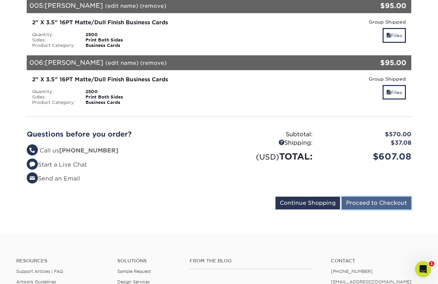
click at [358, 201] on input "Proceed to Checkout" at bounding box center [377, 203] width 70 height 13
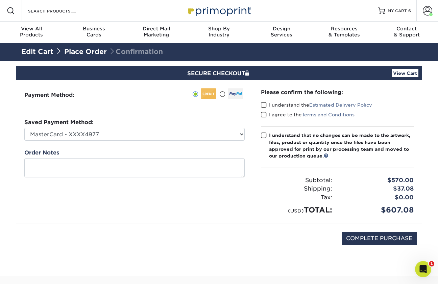
click at [264, 104] on span at bounding box center [264, 105] width 6 height 6
click at [0, 0] on input "I understand the Estimated Delivery Policy" at bounding box center [0, 0] width 0 height 0
click at [264, 113] on span at bounding box center [264, 115] width 6 height 6
click at [0, 0] on input "I agree to the Terms and Conditions" at bounding box center [0, 0] width 0 height 0
click at [263, 135] on span at bounding box center [264, 135] width 6 height 6
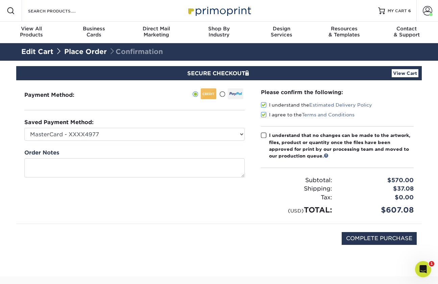
click at [0, 0] on input "I understand that no changes can be made to the artwork, files, product or quan…" at bounding box center [0, 0] width 0 height 0
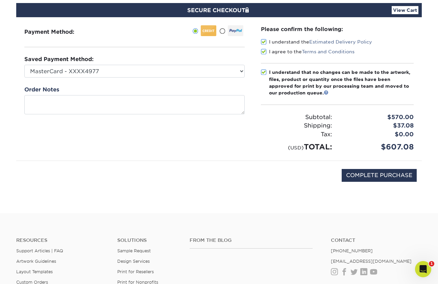
scroll to position [71, 0]
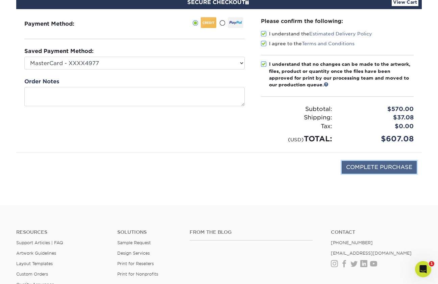
click at [374, 169] on input "COMPLETE PURCHASE" at bounding box center [379, 167] width 75 height 13
type input "PROCESSING, PLEASE WAIT..."
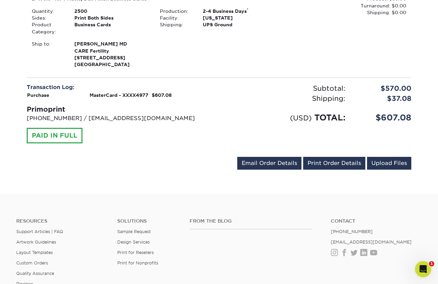
scroll to position [713, 0]
